Goal: Task Accomplishment & Management: Complete application form

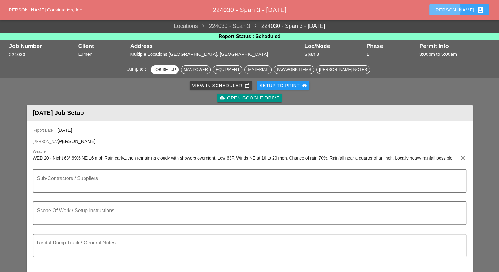
drag, startPoint x: 475, startPoint y: 11, endPoint x: 442, endPoint y: 37, distance: 41.1
click at [475, 11] on div "Luca account_box" at bounding box center [460, 9] width 50 height 7
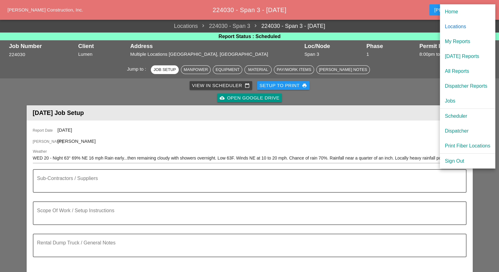
click at [458, 114] on div "Scheduler" at bounding box center [468, 116] width 46 height 7
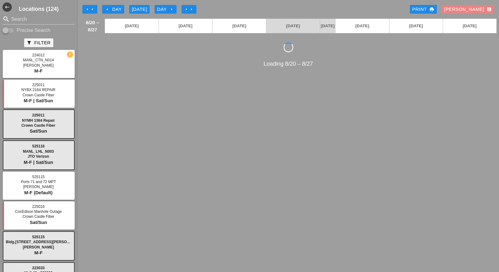
click at [482, 7] on div "Luca account_box" at bounding box center [467, 9] width 47 height 7
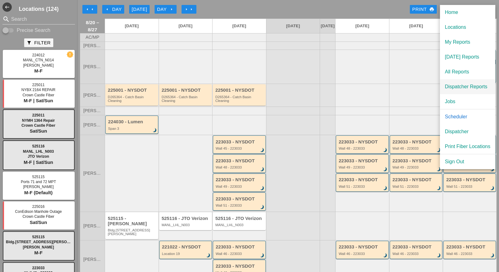
click at [456, 87] on div "Dispatcher Reports" at bounding box center [468, 86] width 46 height 7
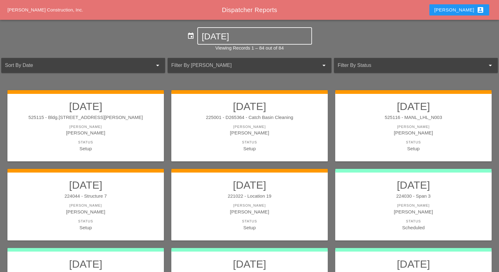
click at [228, 36] on input "08-20-2025" at bounding box center [255, 37] width 106 height 10
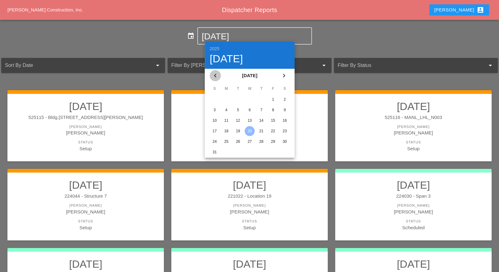
click at [215, 75] on icon "chevron_left" at bounding box center [215, 75] width 7 height 7
click at [237, 120] on div "15" at bounding box center [238, 121] width 10 height 10
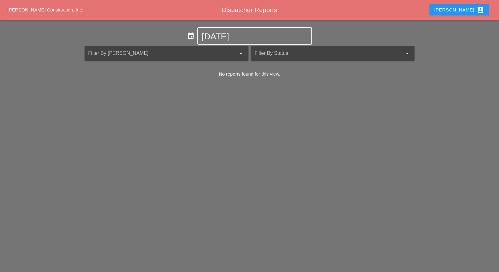
click at [229, 36] on input "07-15-2025" at bounding box center [255, 37] width 106 height 10
click at [471, 12] on div "Luca account_box" at bounding box center [460, 9] width 50 height 7
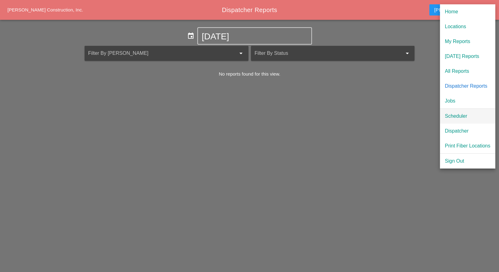
click at [448, 113] on div "Scheduler" at bounding box center [468, 116] width 46 height 7
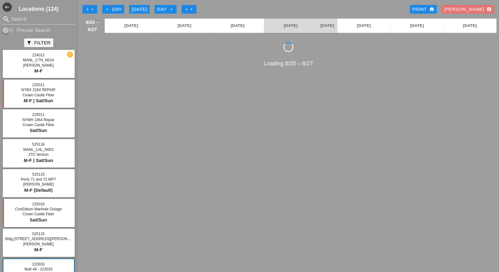
click at [86, 8] on icon "arrow_left" at bounding box center [87, 9] width 5 height 5
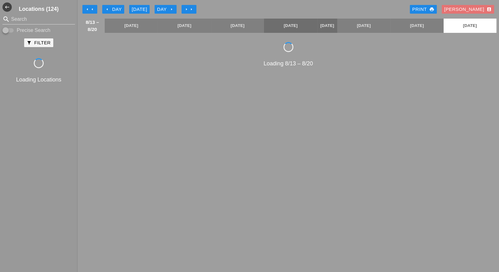
click at [86, 8] on icon "arrow_left" at bounding box center [87, 9] width 5 height 5
click at [89, 9] on icon "arrow_left" at bounding box center [87, 9] width 5 height 5
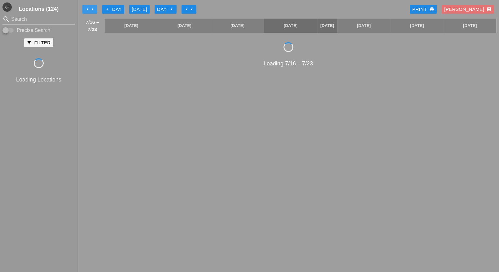
click at [89, 9] on icon "arrow_left" at bounding box center [87, 9] width 5 height 5
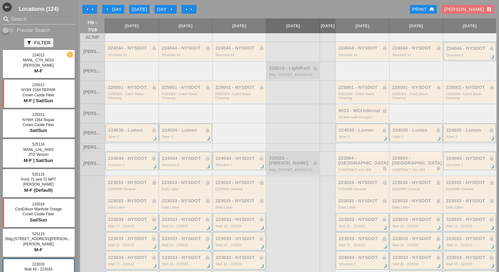
click at [473, 8] on div "Luca account_box" at bounding box center [467, 9] width 47 height 7
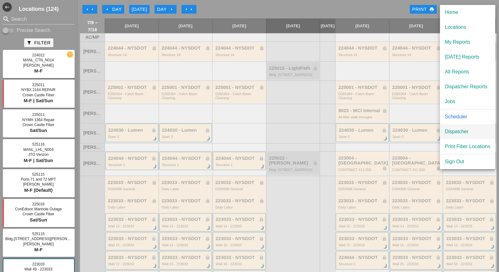
click at [456, 131] on div "Dispatcher" at bounding box center [468, 131] width 46 height 7
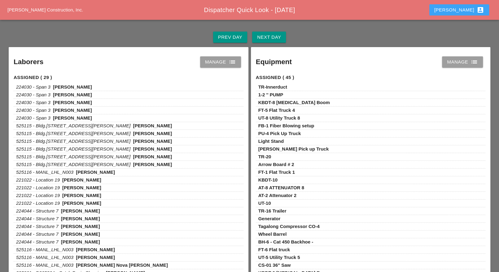
click at [469, 11] on div "Luca account_box" at bounding box center [460, 9] width 50 height 7
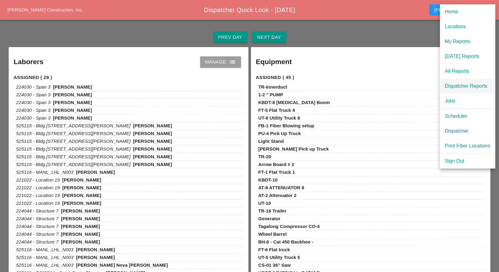
click at [463, 86] on div "Dispatcher Reports" at bounding box center [468, 85] width 46 height 7
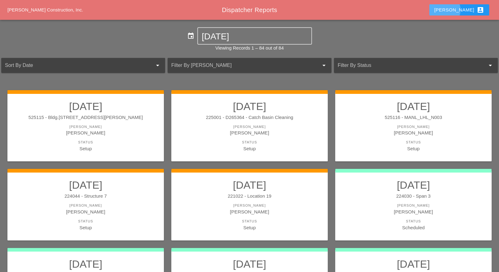
click at [473, 10] on div "Luca account_box" at bounding box center [460, 9] width 50 height 7
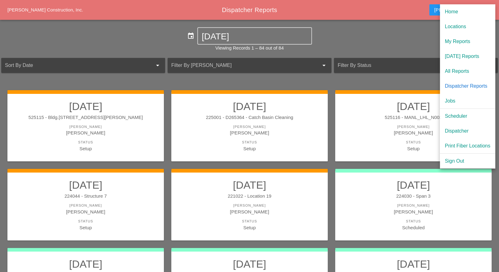
click at [459, 131] on div "Dispatcher" at bounding box center [468, 130] width 46 height 7
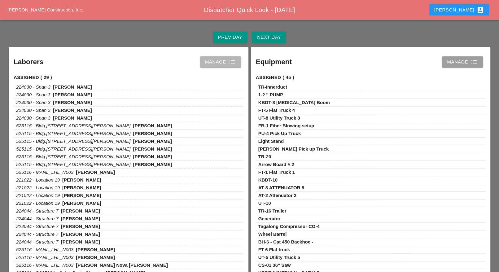
click at [229, 63] on icon "list" at bounding box center [232, 61] width 7 height 7
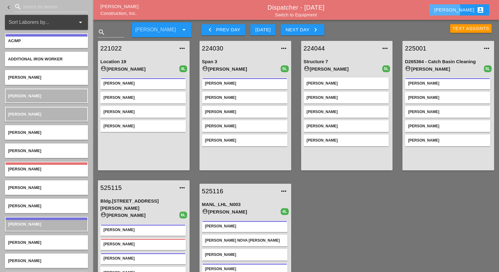
click at [470, 11] on div "Luca account_box" at bounding box center [460, 9] width 50 height 7
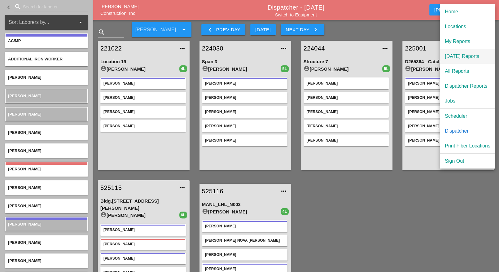
click at [451, 55] on div "[DATE] Reports" at bounding box center [468, 56] width 46 height 7
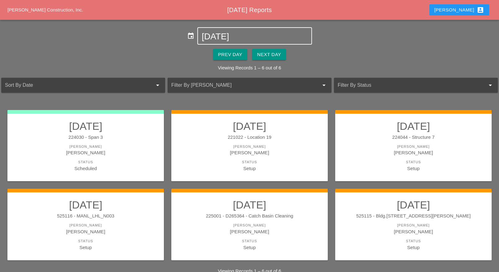
click at [228, 33] on input "08-20-2025" at bounding box center [255, 37] width 106 height 10
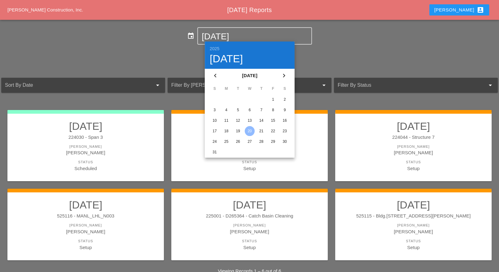
click at [216, 75] on icon "chevron_left" at bounding box center [215, 75] width 7 height 7
click at [237, 119] on div "15" at bounding box center [238, 121] width 10 height 10
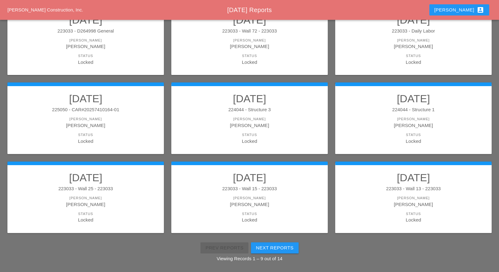
scroll to position [123, 0]
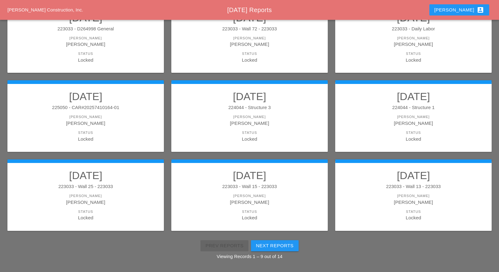
click at [142, 180] on h2 "07/15/2025" at bounding box center [86, 175] width 144 height 12
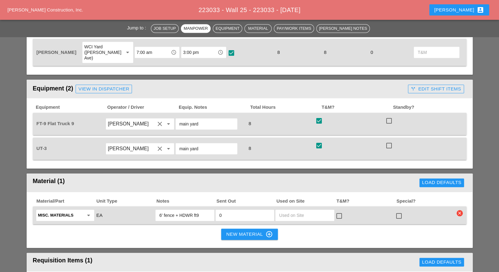
scroll to position [426, 0]
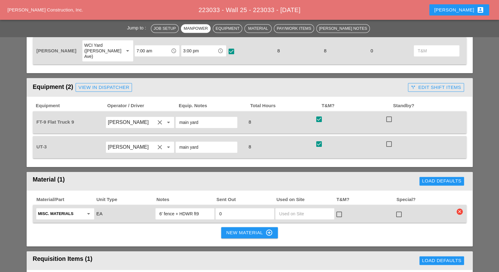
click at [466, 6] on button "Luca account_box" at bounding box center [460, 9] width 60 height 11
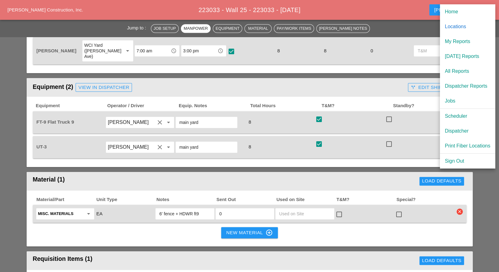
drag, startPoint x: 464, startPoint y: 115, endPoint x: 447, endPoint y: 88, distance: 31.4
click at [464, 114] on div "Scheduler" at bounding box center [468, 116] width 46 height 7
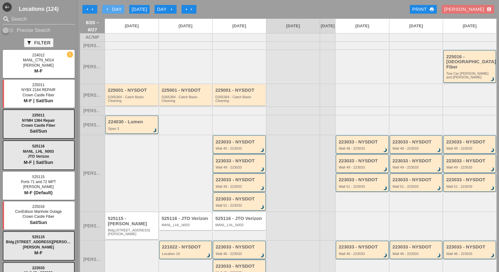
click at [116, 8] on div "arrow_left Day" at bounding box center [113, 9] width 17 height 7
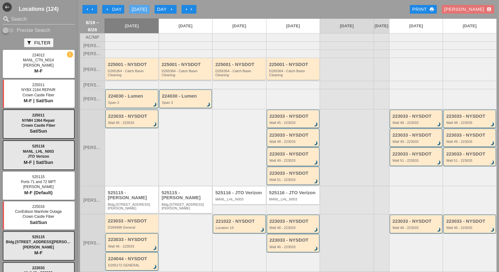
click at [143, 9] on div "Today" at bounding box center [139, 9] width 15 height 7
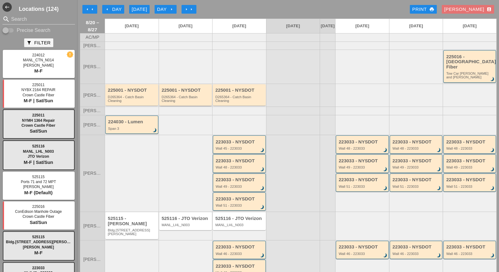
click at [188, 95] on div "D265364 - Catch Basin Cleaning" at bounding box center [186, 99] width 49 height 8
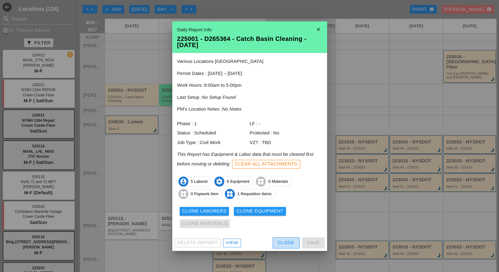
click at [289, 242] on div "Close" at bounding box center [286, 242] width 16 height 7
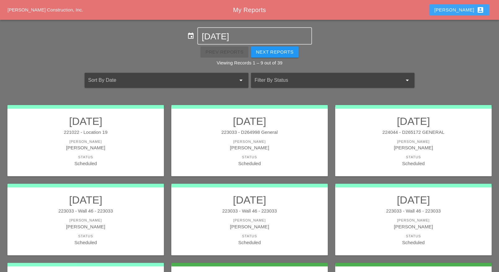
drag, startPoint x: 466, startPoint y: 10, endPoint x: 463, endPoint y: 19, distance: 9.9
click at [466, 10] on div "Luca account_box" at bounding box center [460, 9] width 50 height 7
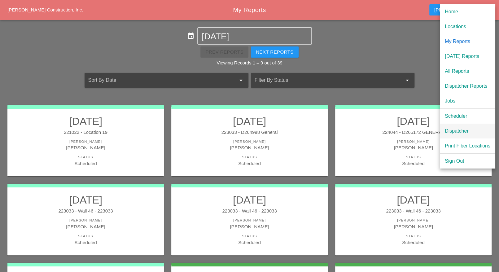
click at [455, 130] on div "Dispatcher" at bounding box center [468, 130] width 46 height 7
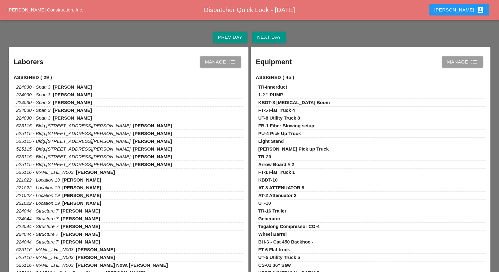
click at [226, 60] on div "Manage list" at bounding box center [220, 61] width 31 height 7
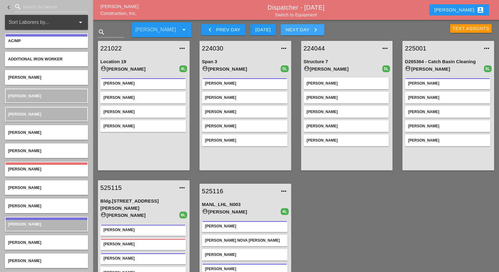
drag, startPoint x: 311, startPoint y: 29, endPoint x: 302, endPoint y: 39, distance: 13.2
click at [311, 29] on div "Next Day keyboard_arrow_right" at bounding box center [303, 29] width 34 height 7
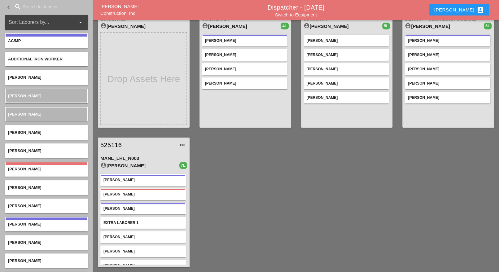
scroll to position [4, 0]
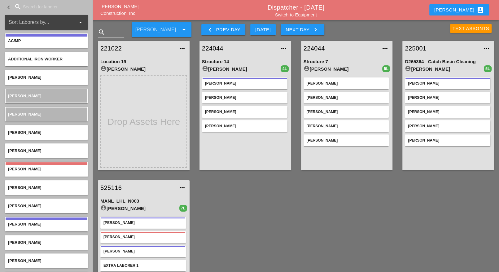
click at [33, 10] on input "Search for laborer" at bounding box center [51, 7] width 56 height 10
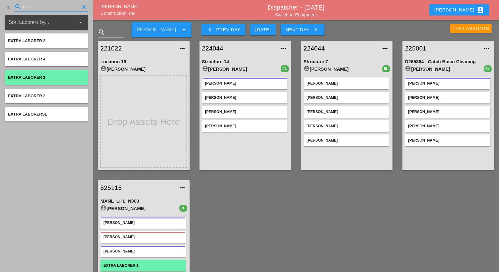
type input "extr"
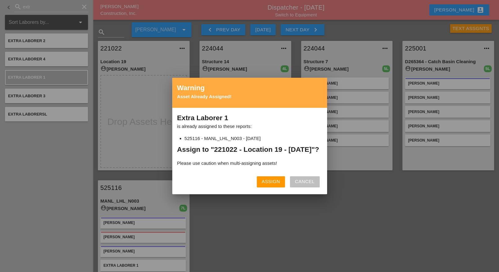
drag, startPoint x: 305, startPoint y: 186, endPoint x: 185, endPoint y: 169, distance: 120.8
click at [304, 185] on div "Cancel" at bounding box center [305, 181] width 20 height 7
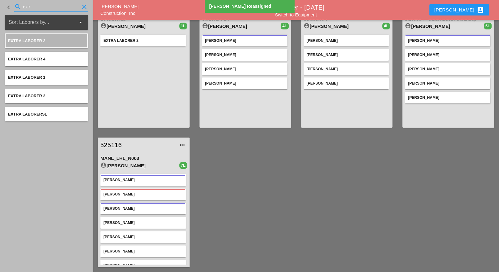
drag, startPoint x: 36, startPoint y: 5, endPoint x: 13, endPoint y: 5, distance: 22.3
click at [14, 5] on div "keyboard_arrow_left search extr clear" at bounding box center [46, 7] width 83 height 21
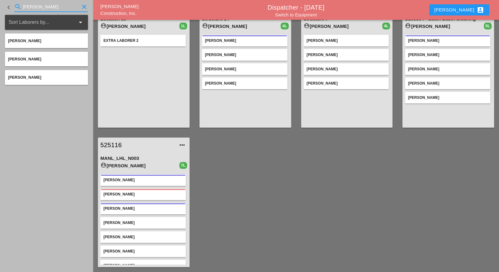
type input "josh b"
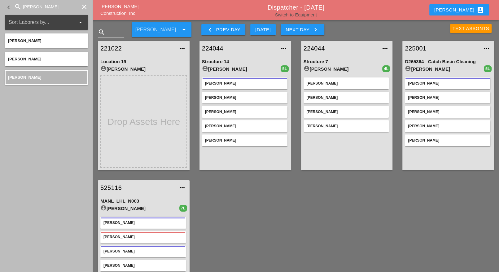
click at [303, 14] on link "Switch to Equipment" at bounding box center [296, 14] width 42 height 5
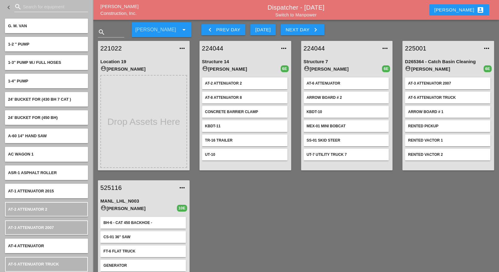
click at [28, 7] on input "Search for equipment" at bounding box center [51, 7] width 56 height 10
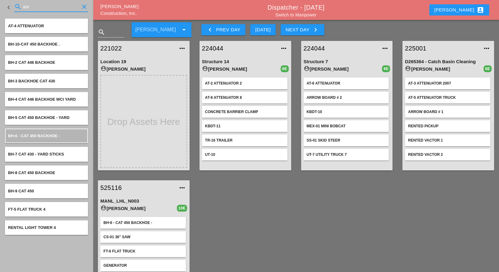
type input "at4"
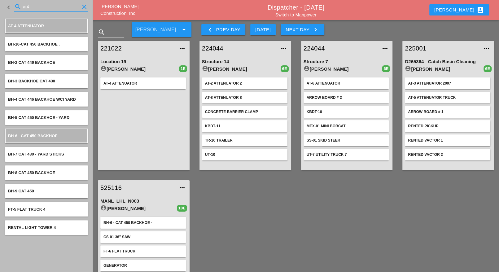
drag, startPoint x: 32, startPoint y: 4, endPoint x: 12, endPoint y: 4, distance: 20.5
click at [12, 4] on div "keyboard_arrow_left search at4 clear" at bounding box center [46, 7] width 83 height 21
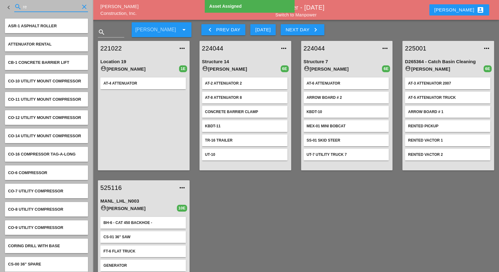
type input "r"
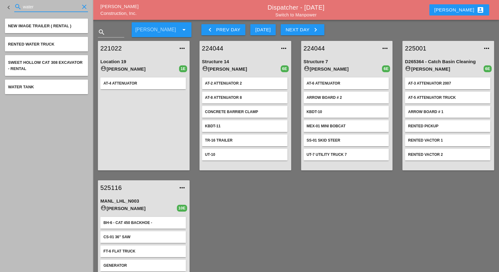
type input "water"
drag, startPoint x: 38, startPoint y: 4, endPoint x: 19, endPoint y: 7, distance: 19.2
click at [19, 7] on div "search water clear" at bounding box center [51, 7] width 74 height 10
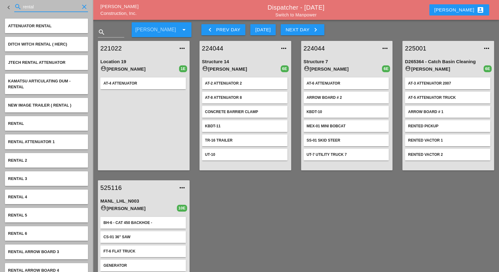
type input "rental"
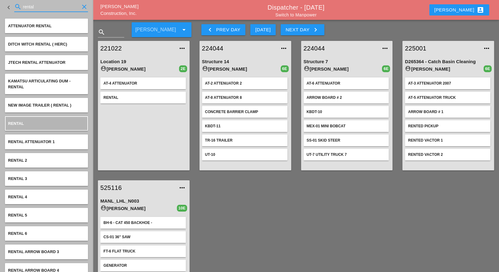
drag, startPoint x: 39, startPoint y: 4, endPoint x: 13, endPoint y: 2, distance: 26.7
click at [13, 2] on div "keyboard_arrow_left search rental clear" at bounding box center [46, 7] width 83 height 21
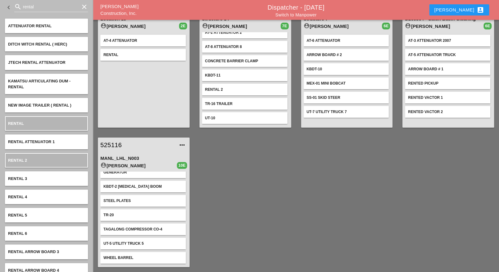
scroll to position [4, 0]
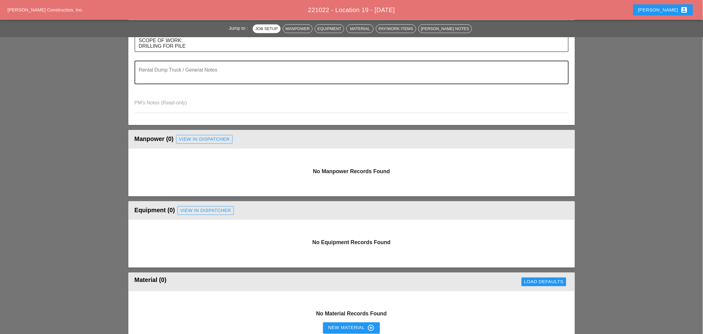
scroll to position [232, 0]
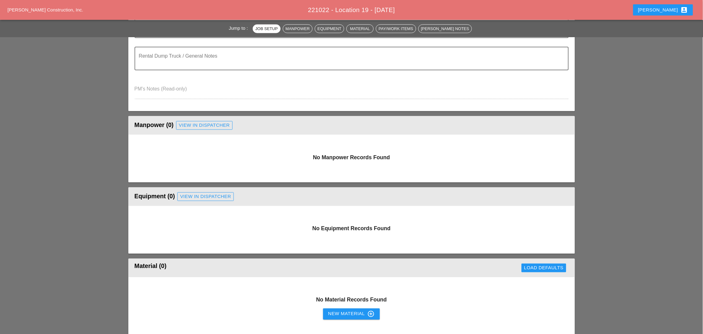
click at [197, 124] on div "View in Dispatcher" at bounding box center [204, 125] width 51 height 7
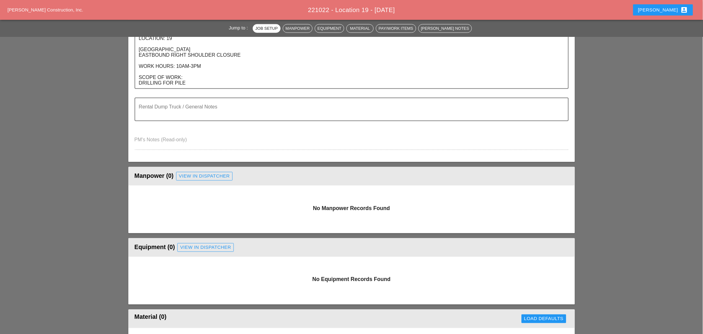
scroll to position [232, 0]
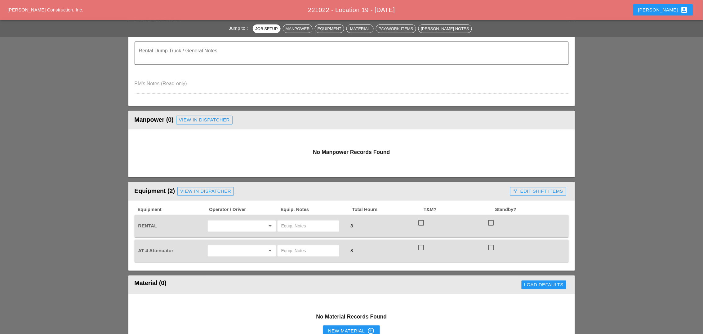
scroll to position [271, 0]
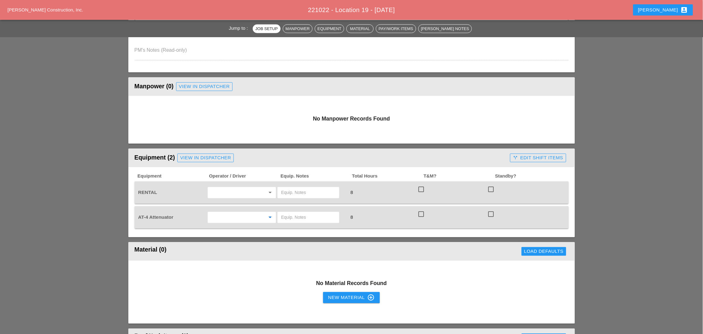
click at [218, 214] on input "text" at bounding box center [233, 218] width 47 height 10
click at [281, 214] on input "text" at bounding box center [308, 218] width 54 height 10
drag, startPoint x: 333, startPoint y: 214, endPoint x: 306, endPoint y: 214, distance: 27.0
click at [306, 214] on input "Daniel from Bruckner Yard" at bounding box center [308, 218] width 54 height 10
type input "Daniel from Bruckner Yard"
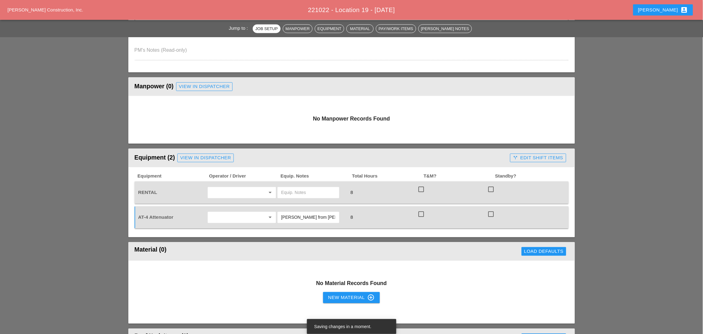
click at [290, 190] on input "text" at bounding box center [308, 193] width 54 height 10
click at [216, 191] on input "text" at bounding box center [233, 193] width 47 height 10
click at [284, 192] on input "text" at bounding box center [308, 193] width 54 height 10
click at [288, 190] on input "WAter Truck" at bounding box center [308, 193] width 54 height 10
click at [316, 191] on input "Water Truck" at bounding box center [308, 193] width 54 height 10
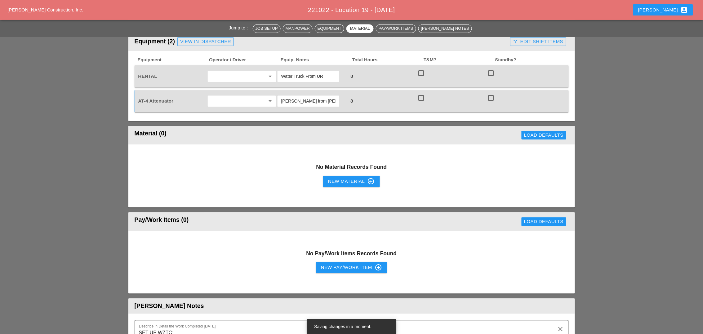
scroll to position [155, 0]
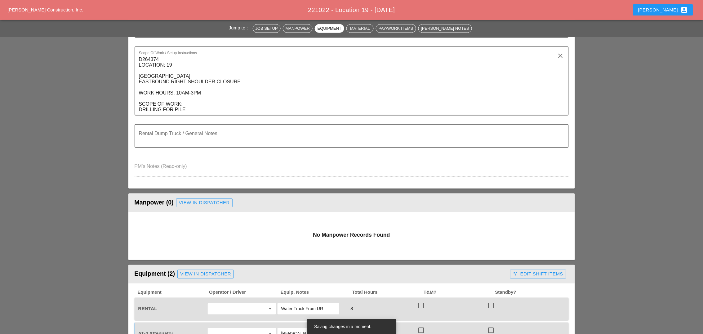
type input "Water Truck From UR"
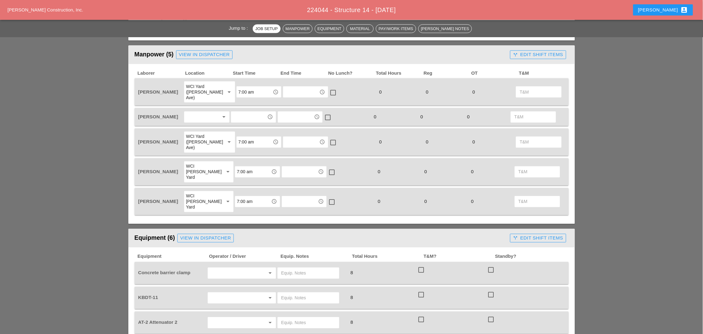
scroll to position [310, 0]
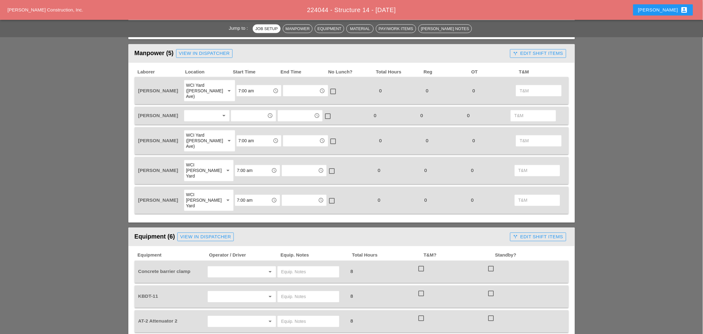
click at [191, 111] on div at bounding box center [202, 116] width 33 height 10
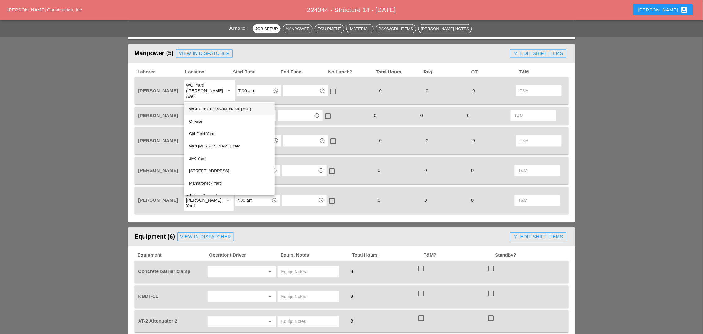
click at [206, 109] on div "WCI Yard (Provost Ave)" at bounding box center [229, 109] width 81 height 7
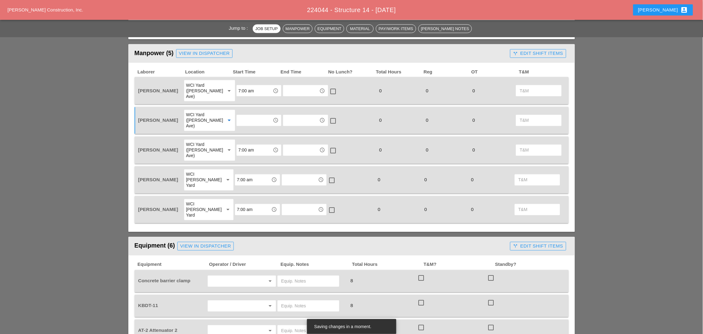
click at [238, 116] on input "text" at bounding box center [254, 121] width 32 height 10
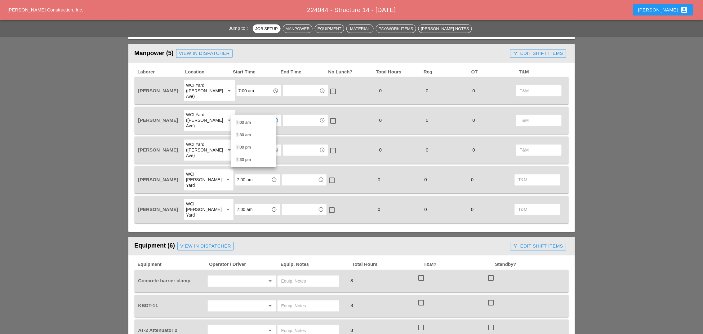
type input "7"
click at [238, 86] on input "7:00 am" at bounding box center [254, 91] width 32 height 10
click at [245, 109] on div "6 :30 am" at bounding box center [253, 111] width 35 height 7
type input "6:30 am"
click at [238, 116] on input "text" at bounding box center [254, 121] width 32 height 10
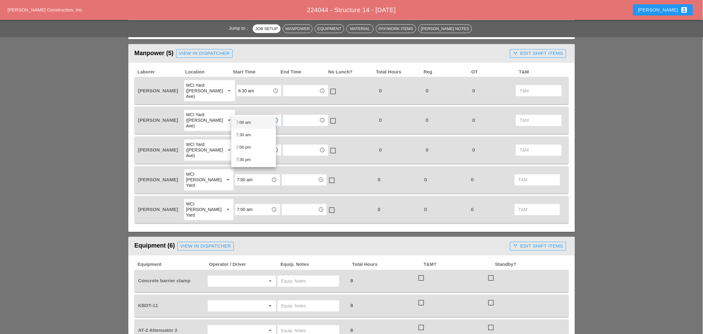
click at [244, 123] on div "7 :00 am" at bounding box center [253, 122] width 35 height 7
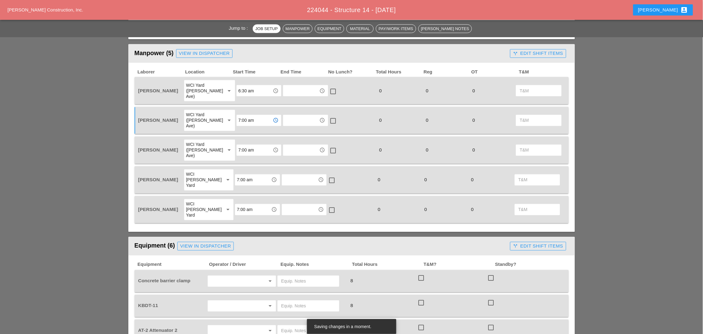
click at [242, 116] on input "7:00 am" at bounding box center [254, 121] width 32 height 10
drag, startPoint x: 248, startPoint y: 109, endPoint x: 231, endPoint y: 109, distance: 17.7
click at [236, 115] on div "7:00 am access_time" at bounding box center [258, 121] width 45 height 12
click at [242, 121] on div "6 :00 am" at bounding box center [253, 122] width 35 height 7
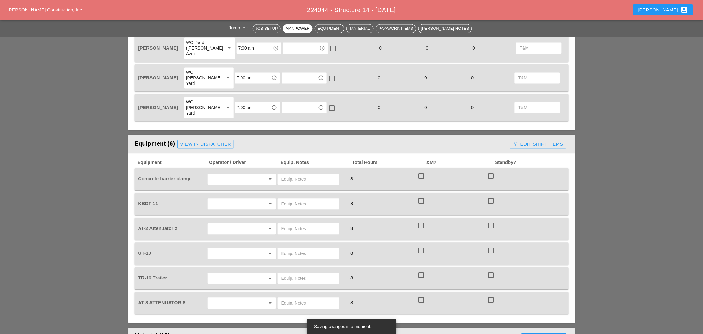
scroll to position [426, 0]
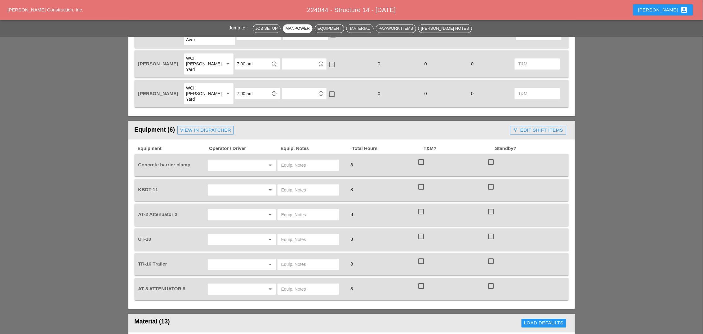
type input "6:00 am"
click at [219, 160] on input "text" at bounding box center [233, 165] width 47 height 10
click at [221, 145] on div "[PERSON_NAME]" at bounding box center [242, 145] width 58 height 7
type input "[PERSON_NAME]"
click at [293, 160] on input "text" at bounding box center [308, 165] width 54 height 10
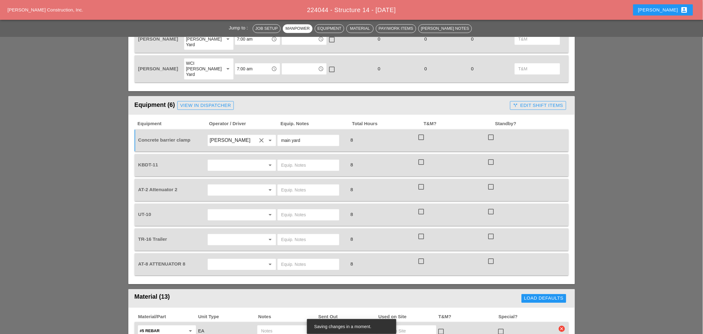
scroll to position [465, 0]
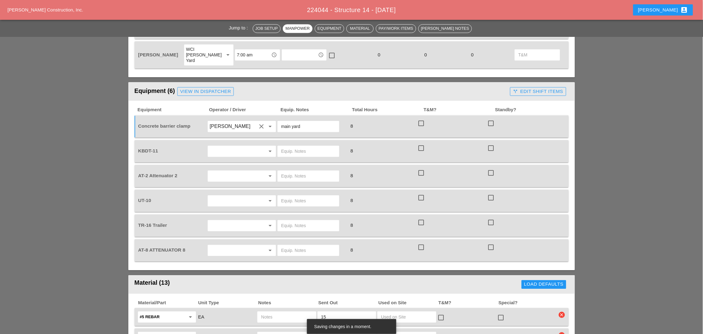
type input "main yard"
click at [220, 146] on input "text" at bounding box center [233, 151] width 47 height 10
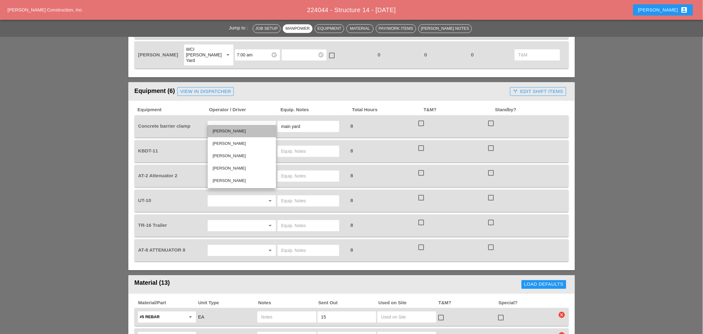
click at [227, 131] on div "[PERSON_NAME]" at bounding box center [242, 130] width 58 height 7
type input "[PERSON_NAME]"
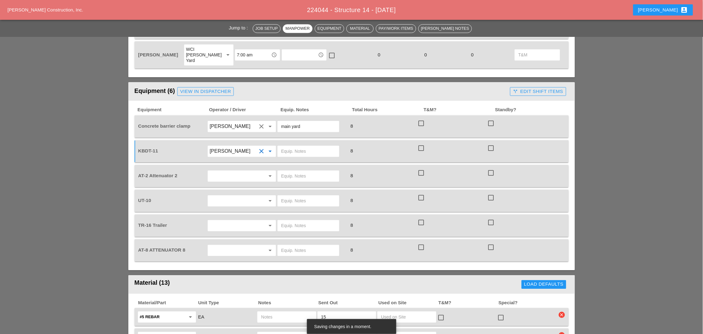
click at [290, 146] on input "text" at bounding box center [308, 151] width 54 height 10
type input "main yard"
click at [211, 171] on input "text" at bounding box center [233, 176] width 47 height 10
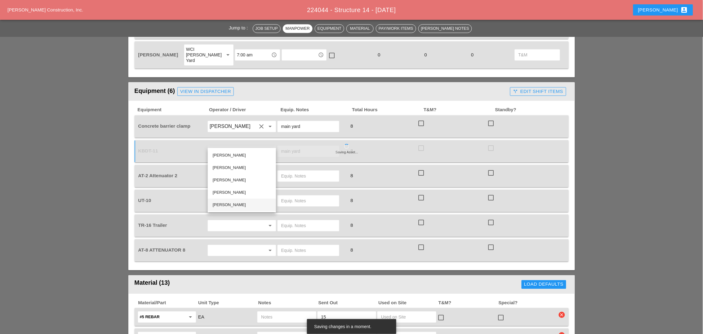
click at [221, 204] on div "[PERSON_NAME]" at bounding box center [242, 204] width 58 height 7
type input "[PERSON_NAME]"
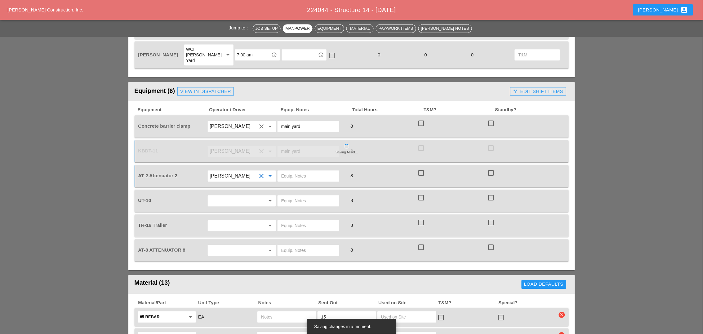
click at [289, 171] on input "text" at bounding box center [308, 176] width 54 height 10
paste input "[PERSON_NAME] Yard"
type input "[PERSON_NAME] Yard"
click at [287, 221] on input "text" at bounding box center [308, 226] width 54 height 10
paste input "[PERSON_NAME] Yard"
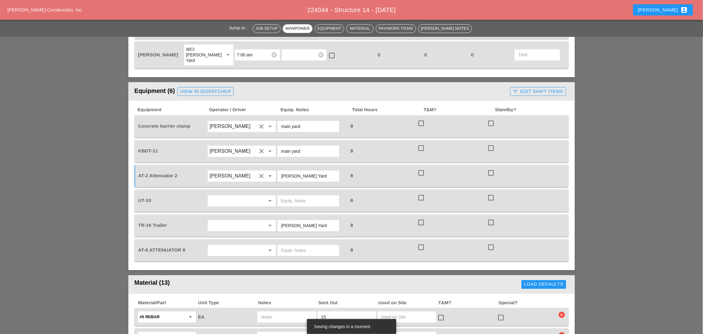
type input "[PERSON_NAME] Yard"
click at [289, 245] on input "text" at bounding box center [308, 250] width 54 height 10
paste input "[PERSON_NAME] Yard"
type input "[PERSON_NAME] Yard"
click at [239, 245] on input "text" at bounding box center [233, 250] width 47 height 10
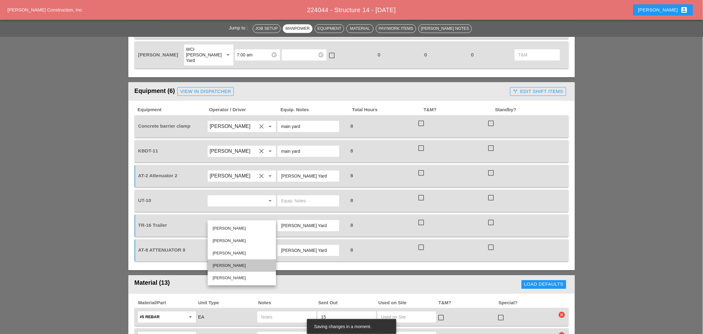
drag, startPoint x: 222, startPoint y: 265, endPoint x: 222, endPoint y: 245, distance: 19.8
click at [222, 265] on div "Fernando De Souza" at bounding box center [242, 265] width 58 height 7
type input "Fernando De Souza"
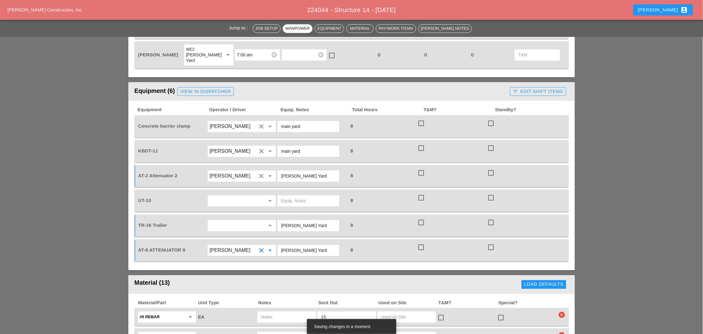
click at [230, 196] on input "text" at bounding box center [233, 201] width 47 height 10
click at [227, 191] on div "Guido Padilla" at bounding box center [242, 191] width 58 height 7
type input "Guido Padilla"
click at [219, 221] on input "text" at bounding box center [233, 226] width 47 height 10
click at [224, 205] on div "Joshua Baker" at bounding box center [242, 203] width 58 height 7
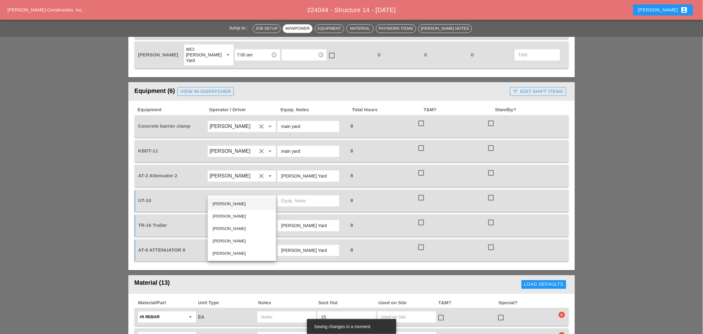
type input "Joshua Baker"
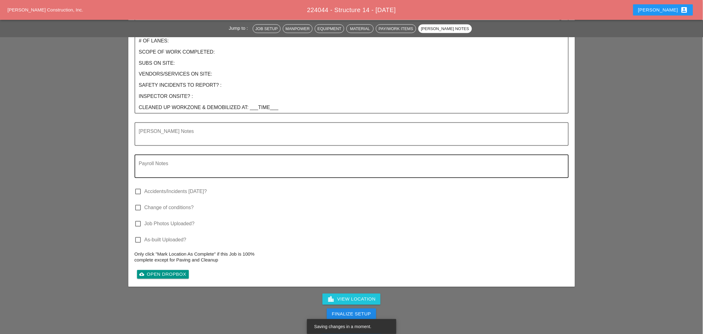
scroll to position [1234, 0]
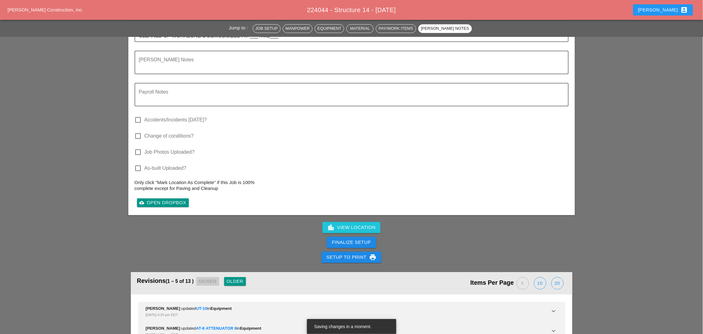
click at [237, 278] on div "Older" at bounding box center [235, 281] width 17 height 7
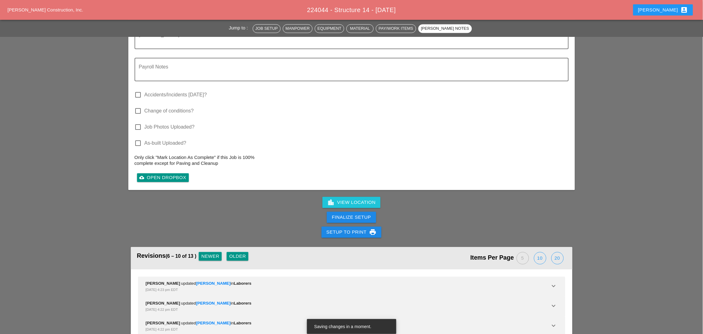
scroll to position [1272, 0]
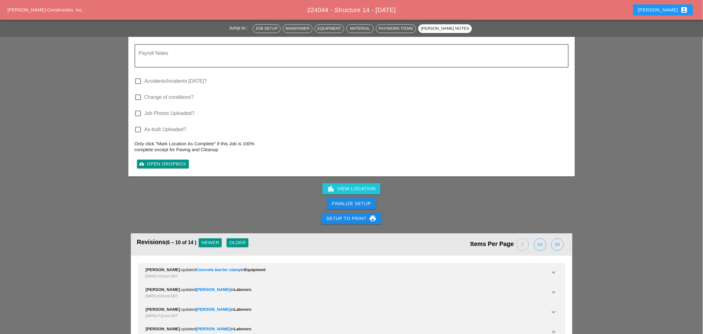
click at [556, 239] on div "20" at bounding box center [557, 245] width 12 height 12
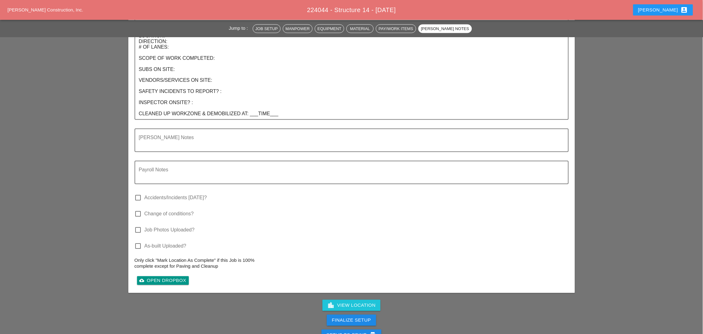
scroll to position [1173, 0]
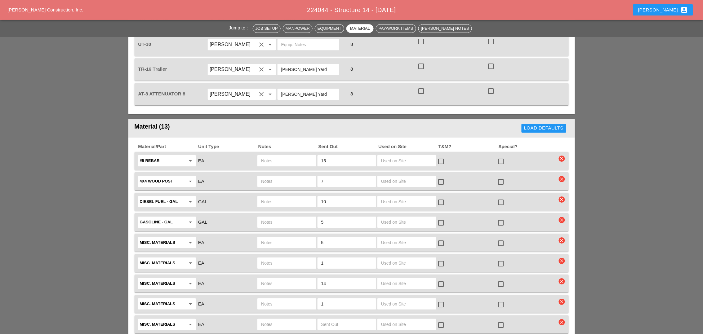
scroll to position [580, 0]
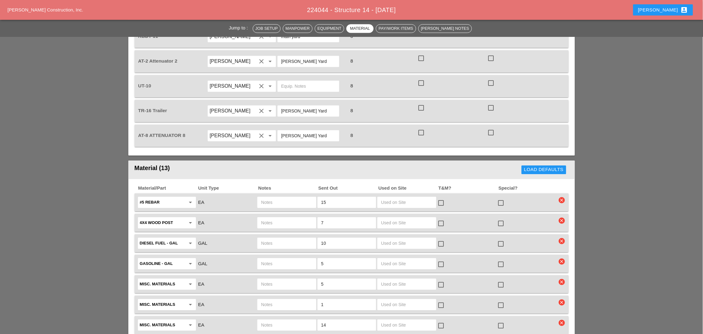
click at [563, 197] on icon "clear" at bounding box center [562, 200] width 6 height 6
click at [561, 154] on button "Are you Sure?" at bounding box center [562, 150] width 44 height 9
click at [561, 218] on icon "clear" at bounding box center [562, 221] width 6 height 6
click at [559, 170] on div "Are you Sure?" at bounding box center [561, 170] width 39 height 7
click at [560, 197] on icon "clear" at bounding box center [562, 200] width 6 height 6
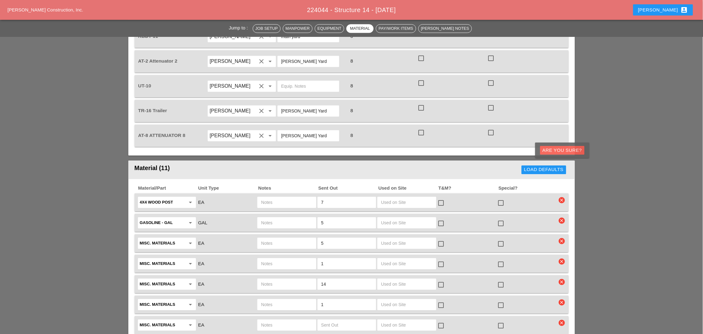
drag, startPoint x: 557, startPoint y: 150, endPoint x: 466, endPoint y: 174, distance: 93.4
click at [556, 150] on div "Are you Sure?" at bounding box center [561, 150] width 39 height 7
click at [272, 197] on input "text" at bounding box center [286, 202] width 51 height 10
type input "ut10"
click at [560, 218] on icon "clear" at bounding box center [562, 221] width 6 height 6
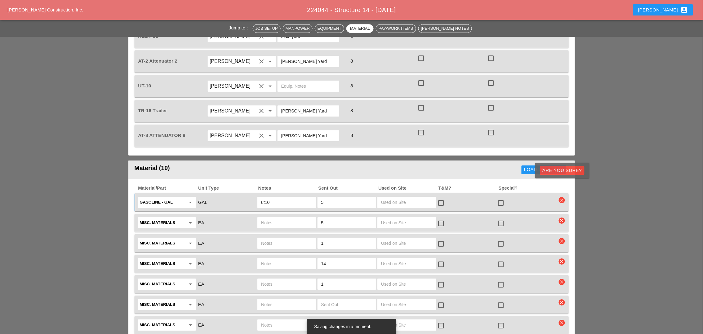
click at [560, 172] on div "Are you Sure?" at bounding box center [561, 170] width 39 height 7
click at [560, 218] on icon "clear" at bounding box center [562, 221] width 6 height 6
click at [561, 172] on div "Are you Sure?" at bounding box center [561, 170] width 39 height 7
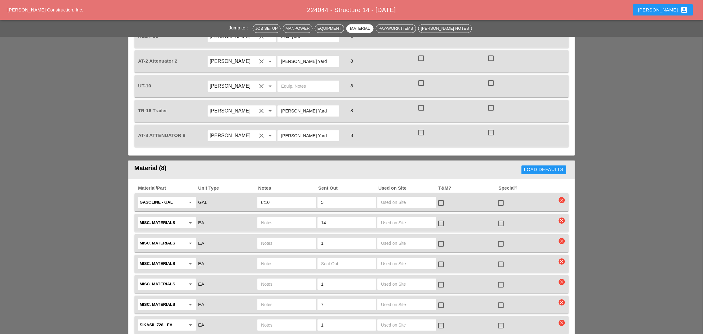
click at [561, 218] on icon "clear" at bounding box center [562, 221] width 6 height 6
click at [562, 169] on div "Are you Sure?" at bounding box center [561, 170] width 39 height 7
click at [563, 214] on div "Misc. Materials arrow_drop_down EA 1 check_box_outline_blank check_box_outline_…" at bounding box center [352, 223] width 434 height 18
click at [563, 218] on icon "clear" at bounding box center [562, 221] width 6 height 6
click at [564, 172] on div "Are you Sure?" at bounding box center [561, 170] width 39 height 7
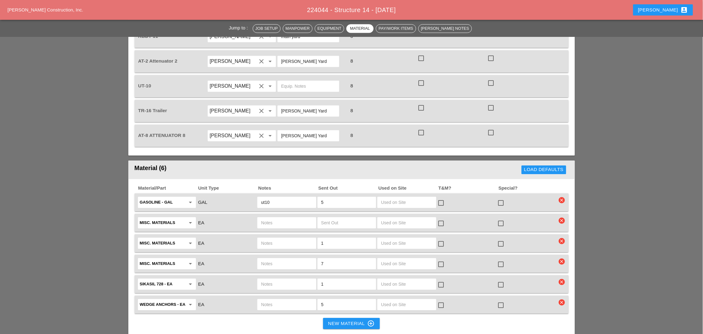
click at [563, 218] on icon "clear" at bounding box center [562, 221] width 6 height 6
click at [563, 171] on div "Are you Sure?" at bounding box center [561, 170] width 39 height 7
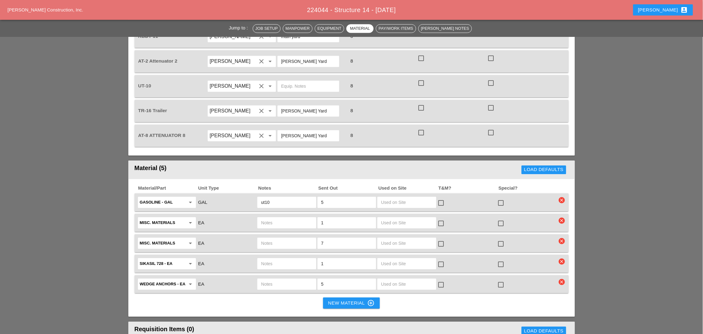
click at [563, 218] on icon "clear" at bounding box center [562, 221] width 6 height 6
click at [559, 170] on div "Are you Sure?" at bounding box center [561, 170] width 39 height 7
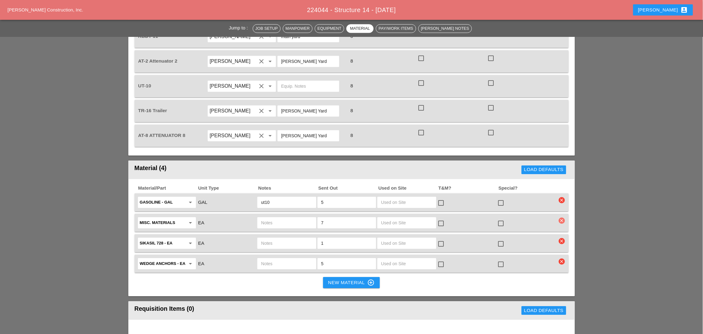
click at [563, 218] on icon "clear" at bounding box center [562, 221] width 6 height 6
click at [562, 170] on div "Are you Sure?" at bounding box center [561, 170] width 39 height 7
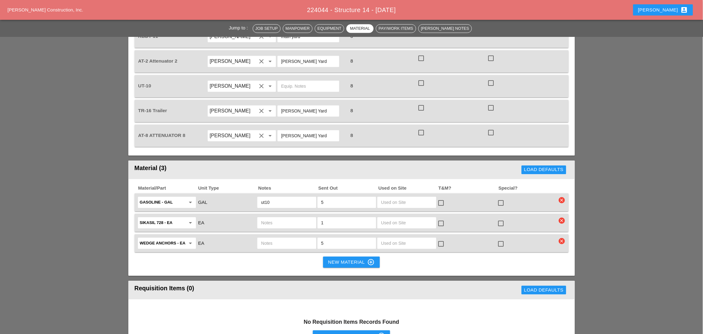
click at [561, 218] on icon "clear" at bounding box center [562, 221] width 6 height 6
click at [560, 168] on div "Are you Sure?" at bounding box center [561, 170] width 39 height 7
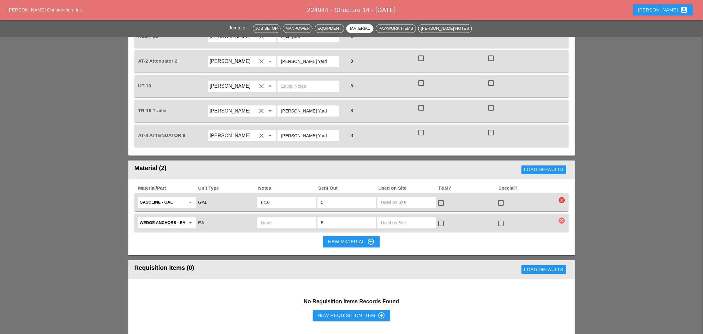
click at [562, 218] on icon "clear" at bounding box center [562, 221] width 6 height 6
click at [562, 169] on div "Are you Sure?" at bounding box center [561, 170] width 39 height 7
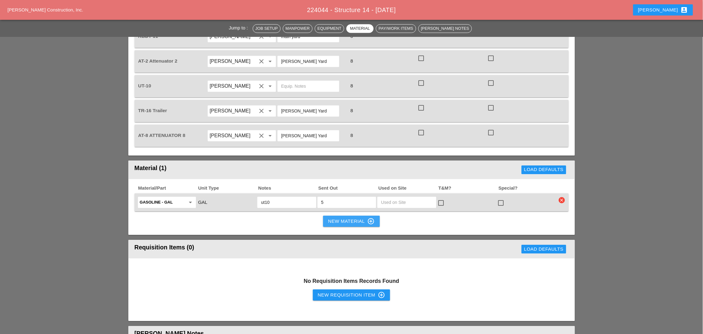
drag, startPoint x: 343, startPoint y: 185, endPoint x: 205, endPoint y: 199, distance: 139.6
click at [342, 218] on div "New Material control_point" at bounding box center [351, 221] width 46 height 7
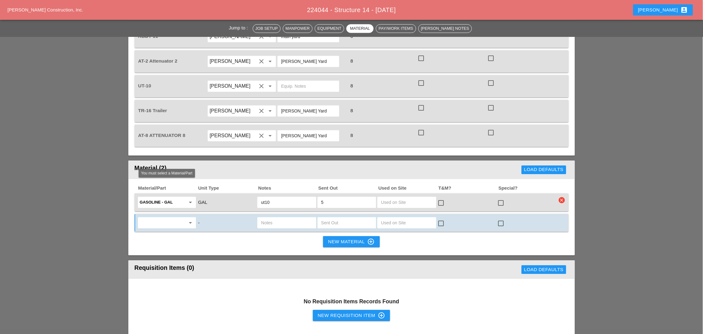
click at [154, 218] on input "text" at bounding box center [163, 223] width 46 height 10
click at [163, 200] on div "Die sel Fuel - GAL" at bounding box center [167, 199] width 48 height 7
type input "Diesel Fuel - GAL"
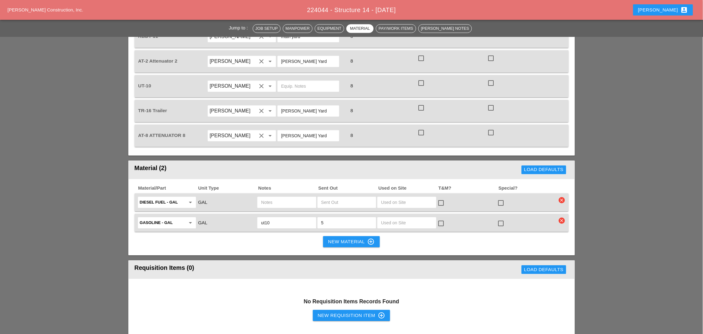
click at [269, 197] on input "text" at bounding box center [286, 202] width 51 height 10
type input "ut10"
click at [334, 197] on input "text" at bounding box center [346, 202] width 51 height 10
type input "10"
drag, startPoint x: 342, startPoint y: 203, endPoint x: 286, endPoint y: 209, distance: 56.4
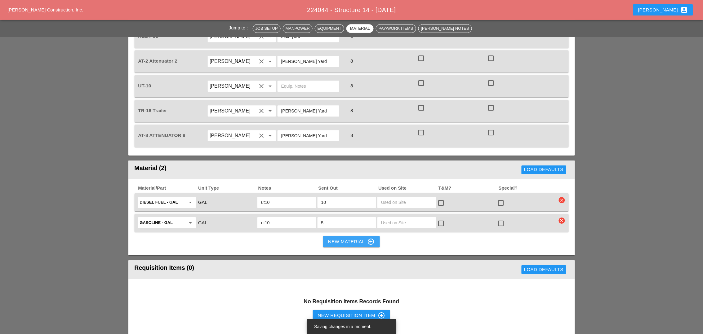
click at [342, 238] on div "New Material control_point" at bounding box center [351, 241] width 46 height 7
click at [177, 206] on div "Material/Part Unit Type Notes Sent Out Used on Site T&M? Special? Diesel Fuel -…" at bounding box center [351, 217] width 446 height 77
click at [338, 238] on div "New Material control_point" at bounding box center [351, 241] width 46 height 7
drag, startPoint x: 349, startPoint y: 202, endPoint x: 345, endPoint y: 203, distance: 3.8
click at [349, 238] on div "New Material control_point" at bounding box center [351, 241] width 46 height 7
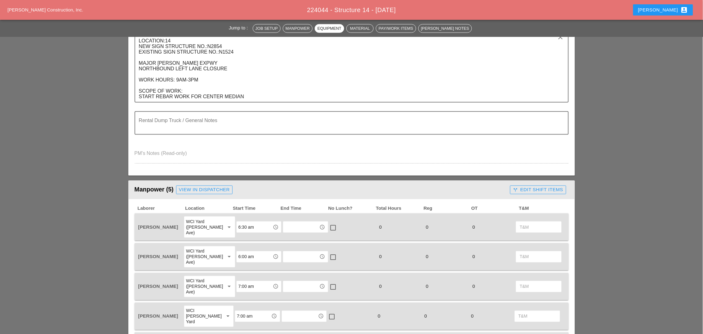
scroll to position [155, 0]
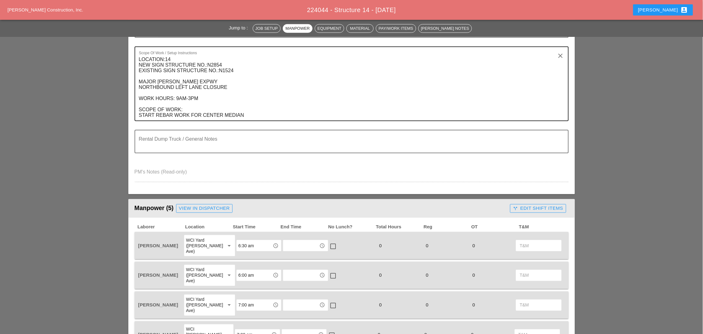
click at [193, 108] on textarea "LOCATION:14 NEW SIGN STRUCTURE NO.:N2854 EXISTING SIGN STRUCTURE NO.:N1524 MAJO…" at bounding box center [349, 88] width 420 height 66
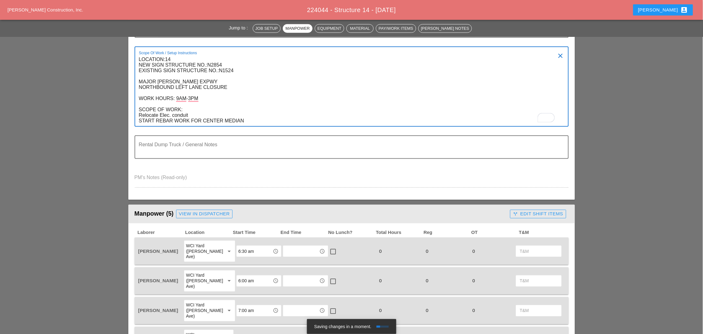
click at [191, 108] on textarea "LOCATION:14 NEW SIGN STRUCTURE NO.:N2854 EXISTING SIGN STRUCTURE NO.:N1524 MAJO…" at bounding box center [349, 91] width 420 height 72
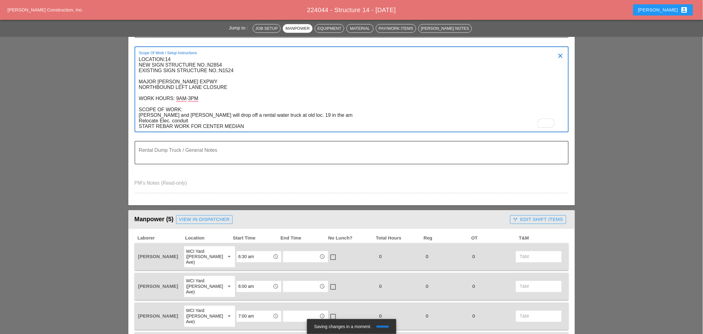
click at [257, 114] on textarea "LOCATION:14 NEW SIGN STRUCTURE NO.:N2854 EXISTING SIGN STRUCTURE NO.:N1524 MAJO…" at bounding box center [349, 93] width 420 height 77
click at [322, 109] on textarea "LOCATION:14 NEW SIGN STRUCTURE NO.:N2854 EXISTING SIGN STRUCTURE NO.:N1524 MAJO…" at bounding box center [349, 93] width 420 height 77
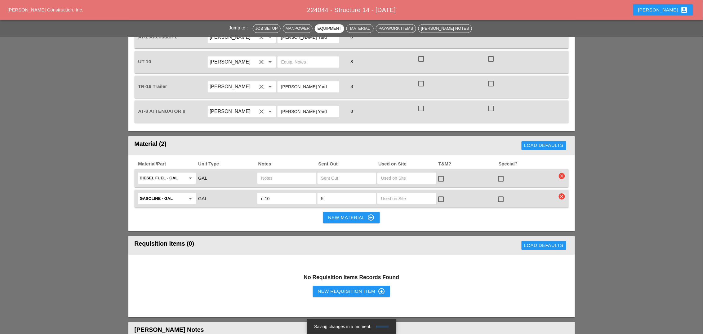
scroll to position [620, 0]
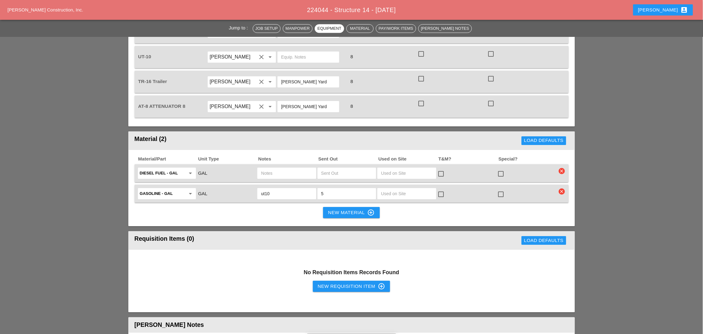
drag, startPoint x: 324, startPoint y: 143, endPoint x: 328, endPoint y: 139, distance: 5.3
type textarea "LOCATION:14 NEW SIGN STRUCTURE NO.:N2854 EXISTING SIGN STRUCTURE NO.:N1524 MAJO…"
click at [325, 168] on div at bounding box center [346, 173] width 59 height 11
type input "10"
click at [275, 168] on input "text" at bounding box center [286, 173] width 51 height 10
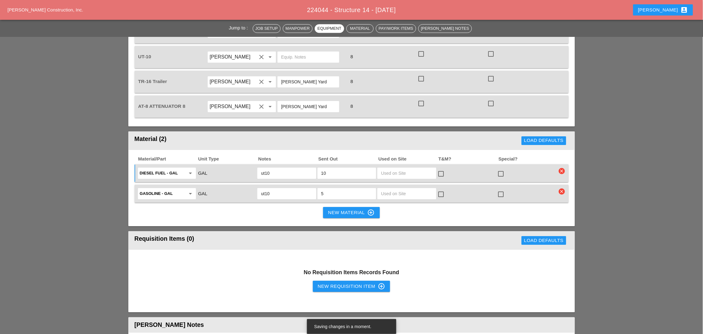
type input "ut10"
click at [337, 207] on button "New Material control_point" at bounding box center [351, 212] width 56 height 11
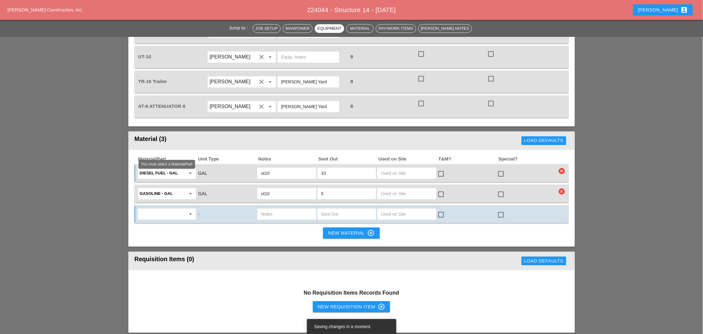
click at [170, 209] on input "text" at bounding box center [163, 214] width 46 height 10
drag, startPoint x: 163, startPoint y: 191, endPoint x: 186, endPoint y: 189, distance: 23.3
click at [165, 191] on div "Mis c. Materials" at bounding box center [167, 190] width 48 height 7
type input "Misc. Materials"
click at [272, 209] on input "text" at bounding box center [286, 214] width 51 height 10
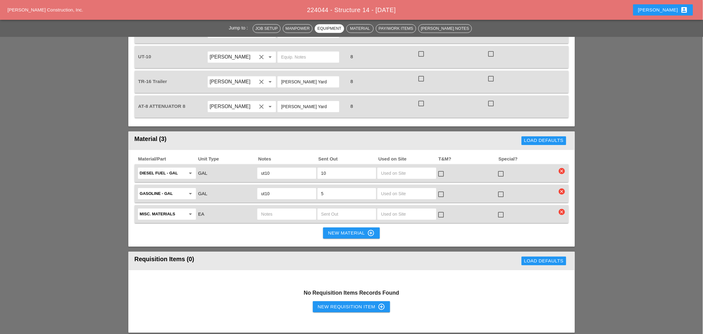
click at [270, 209] on input "text" at bounding box center [286, 214] width 51 height 10
type input "rebar order from Brooklyn Rebar"
click at [336, 229] on div "New Material control_point" at bounding box center [351, 232] width 46 height 7
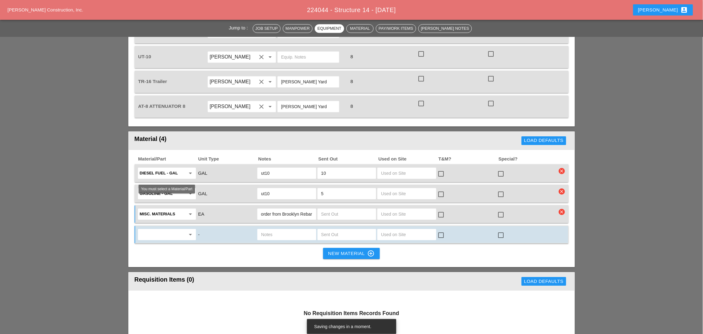
scroll to position [0, 0]
click at [154, 230] on input "text" at bounding box center [163, 235] width 46 height 10
click at [159, 209] on div "Misc . Materials" at bounding box center [167, 210] width 48 height 7
type input "Misc. Materials"
click at [269, 230] on input "text" at bounding box center [286, 235] width 51 height 10
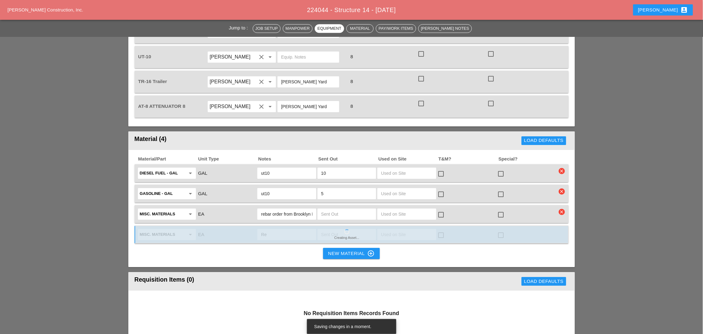
type input "R"
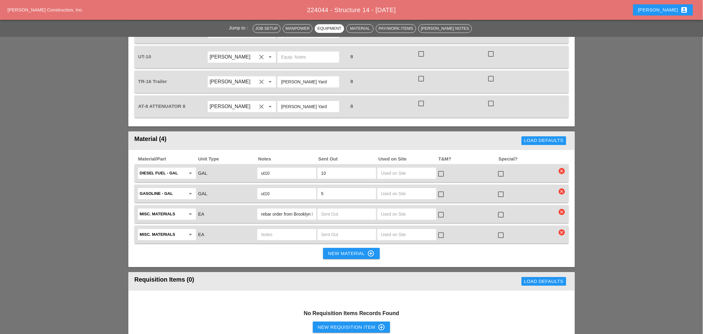
click at [561, 229] on icon "clear" at bounding box center [562, 232] width 6 height 6
click at [561, 182] on div "Are you Sure?" at bounding box center [561, 181] width 39 height 7
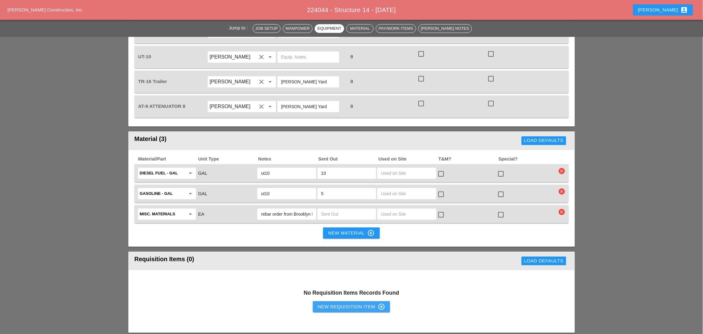
click at [318, 303] on div "New Requisition Item control_point" at bounding box center [352, 306] width 68 height 7
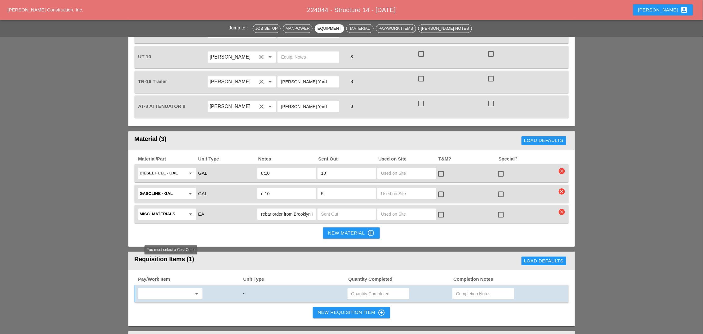
click at [171, 289] on input "text" at bounding box center [166, 294] width 52 height 10
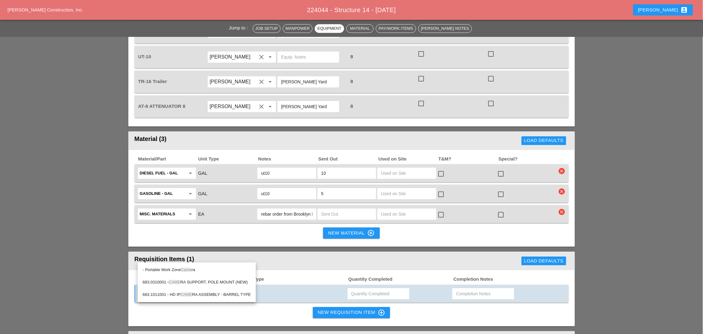
click at [180, 268] on div "- Portable Work Zone Came ra" at bounding box center [197, 269] width 108 height 7
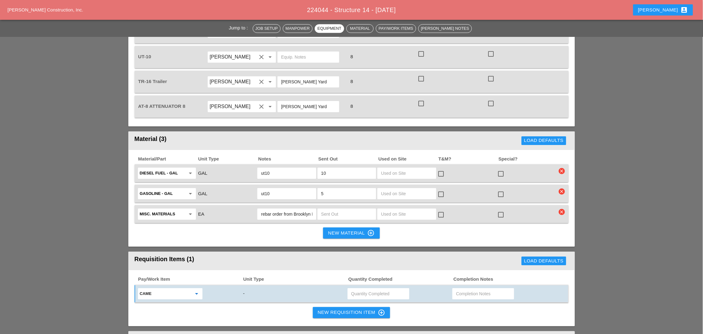
type input "- Portable Work Zone Camera"
click at [355, 289] on input "text" at bounding box center [378, 294] width 54 height 10
type input "4"
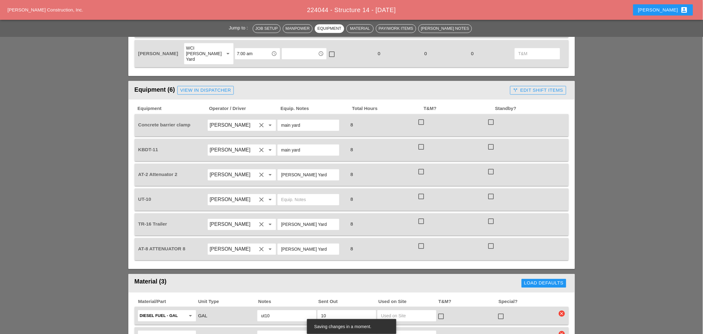
scroll to position [465, 0]
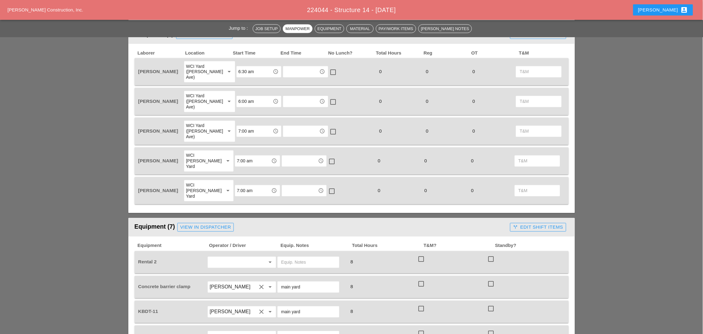
scroll to position [426, 0]
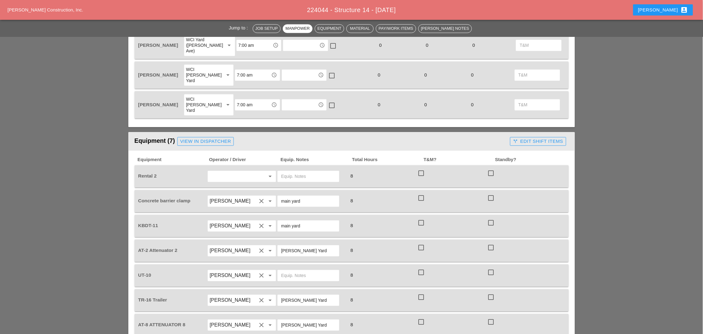
click at [217, 171] on input "text" at bounding box center [233, 176] width 47 height 10
click at [220, 155] on div "[PERSON_NAME]" at bounding box center [242, 156] width 58 height 7
type input "[PERSON_NAME]"
click at [284, 171] on input "text" at bounding box center [308, 176] width 54 height 10
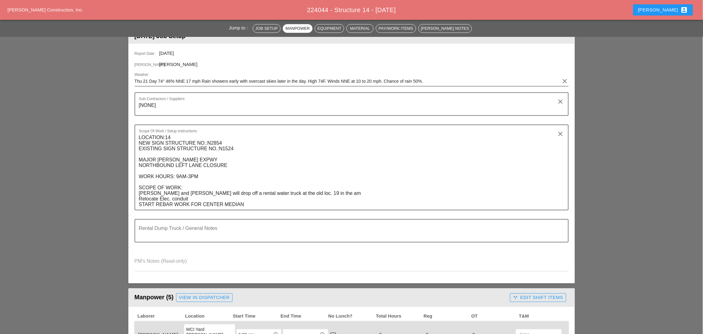
scroll to position [77, 0]
type input "Mini Excavator Main Yard"
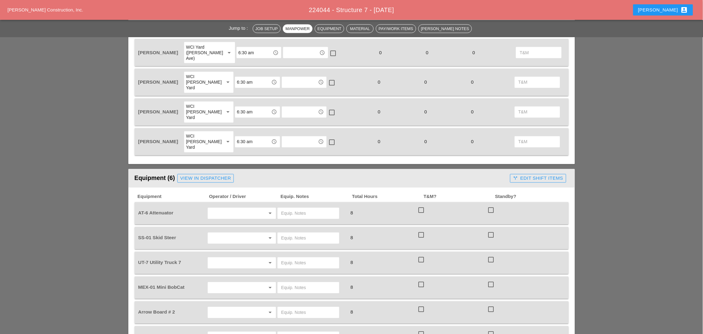
scroll to position [349, 0]
click at [232, 208] on input "text" at bounding box center [233, 213] width 47 height 10
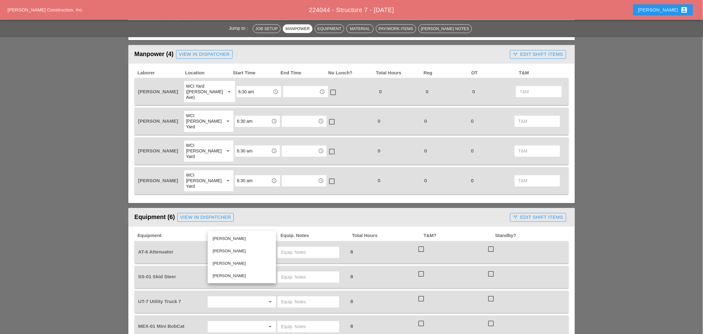
scroll to position [310, 0]
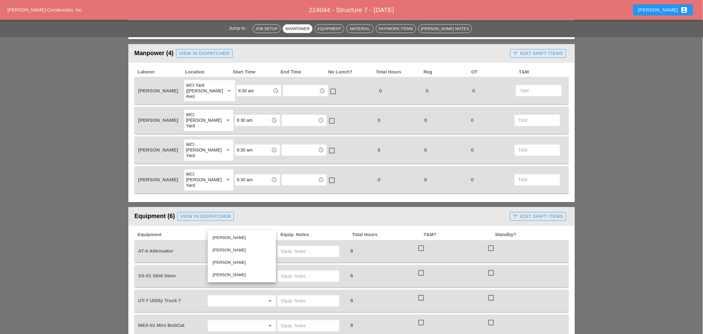
click at [198, 142] on div "WCI [PERSON_NAME] Yard" at bounding box center [202, 150] width 33 height 17
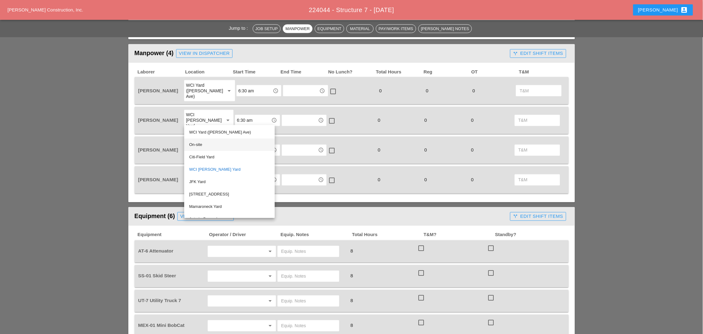
click at [196, 145] on div "On-site" at bounding box center [229, 144] width 81 height 7
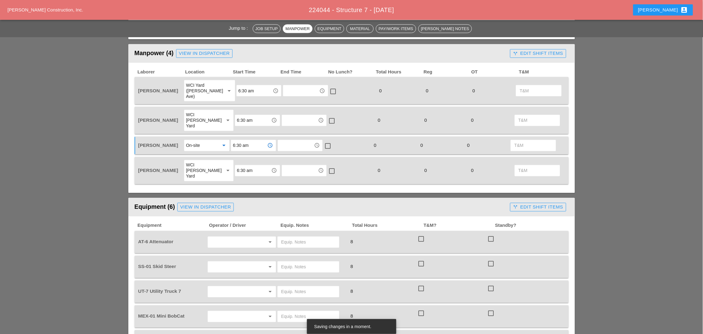
click at [243, 141] on input "6:30 am" at bounding box center [249, 146] width 32 height 10
click at [245, 145] on div "7 :00 am" at bounding box center [253, 144] width 35 height 7
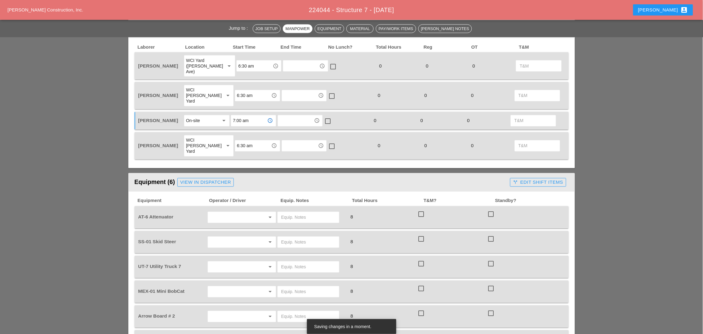
scroll to position [349, 0]
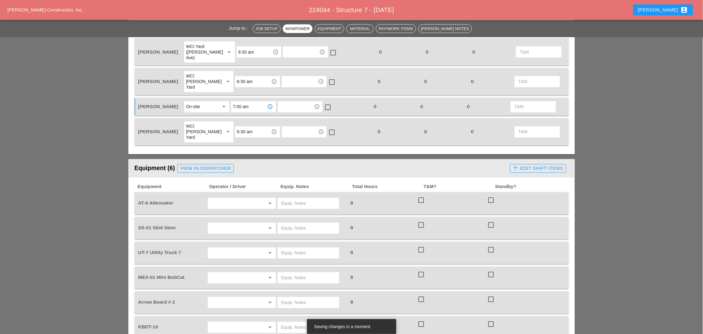
type input "7:00 am"
click at [222, 195] on div "arrow_drop_down" at bounding box center [242, 203] width 70 height 17
click at [219, 199] on input "text" at bounding box center [233, 204] width 47 height 10
click at [226, 205] on div "[PERSON_NAME]" at bounding box center [242, 208] width 58 height 7
type input "[PERSON_NAME]"
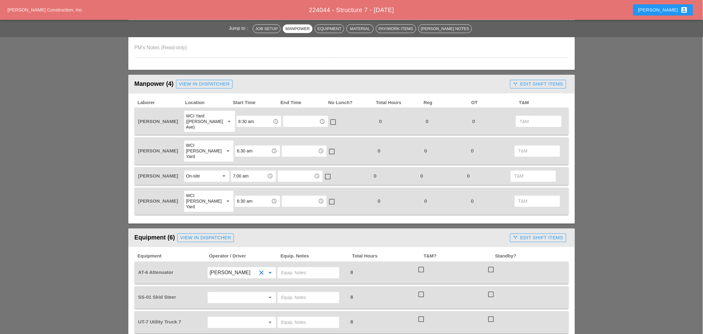
scroll to position [271, 0]
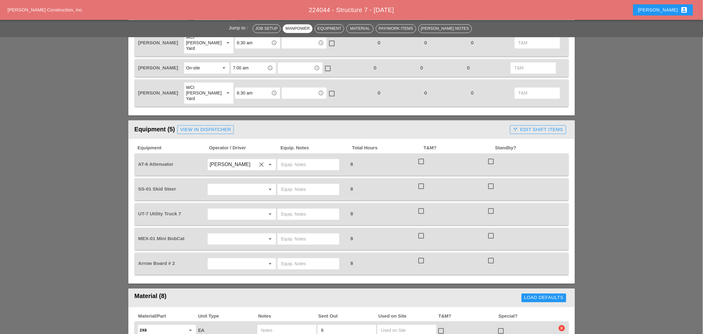
scroll to position [426, 0]
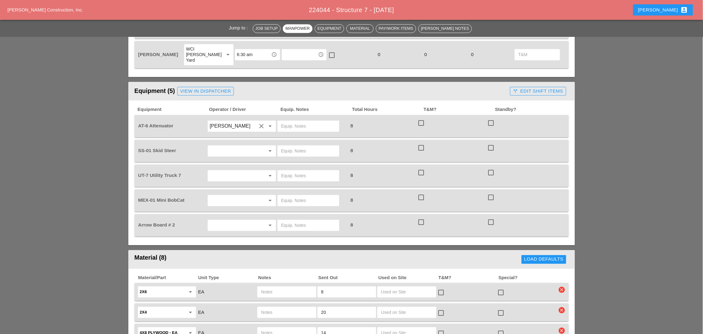
click at [219, 146] on input "text" at bounding box center [233, 151] width 47 height 10
click at [225, 146] on input "text" at bounding box center [233, 151] width 47 height 10
click at [281, 146] on input "text" at bounding box center [308, 151] width 54 height 10
type input "on site"
drag, startPoint x: 296, startPoint y: 179, endPoint x: 289, endPoint y: 178, distance: 6.6
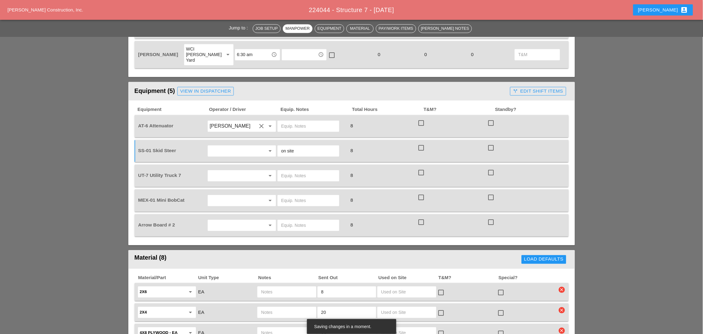
click at [295, 196] on input "text" at bounding box center [308, 201] width 54 height 10
type input "on site"
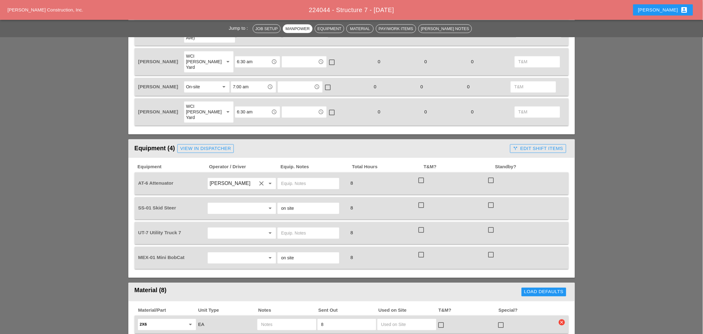
scroll to position [387, 0]
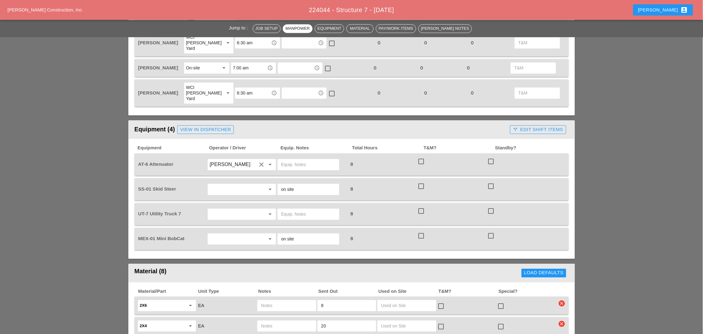
click at [217, 210] on input "text" at bounding box center [233, 215] width 47 height 10
drag, startPoint x: 217, startPoint y: 241, endPoint x: 216, endPoint y: 237, distance: 3.5
click at [217, 241] on div "[PERSON_NAME]" at bounding box center [242, 242] width 58 height 7
type input "[PERSON_NAME]"
click at [294, 210] on input "text" at bounding box center [308, 215] width 54 height 10
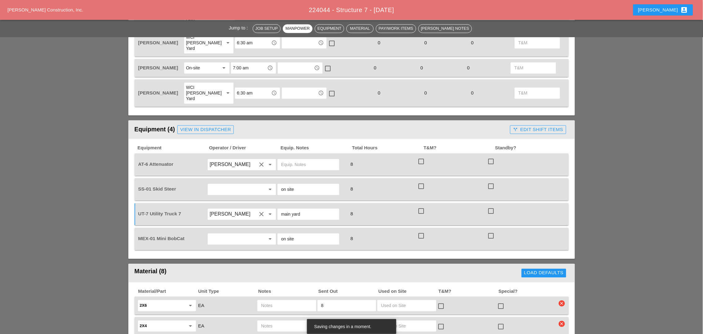
type input "main yard"
drag, startPoint x: 289, startPoint y: 143, endPoint x: 283, endPoint y: 145, distance: 6.3
click at [283, 160] on input "text" at bounding box center [308, 165] width 54 height 10
paste input "[PERSON_NAME] Yard"
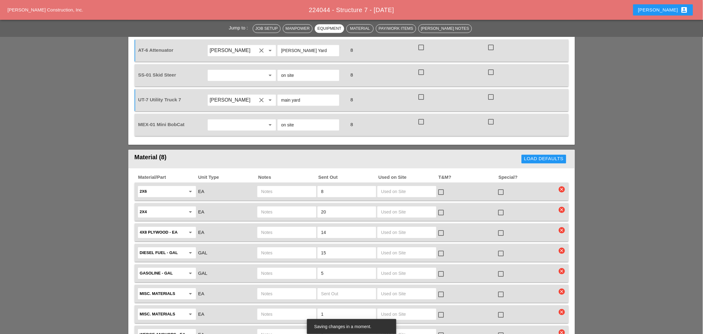
scroll to position [504, 0]
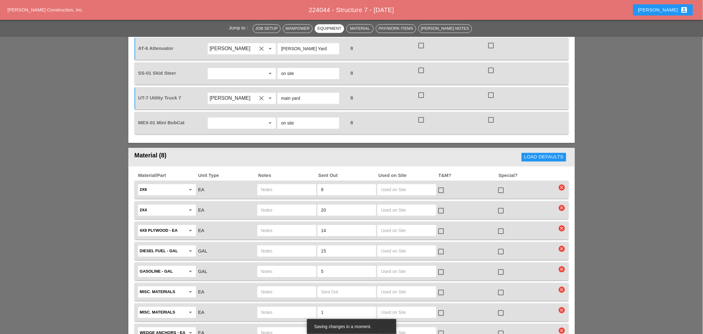
type input "[PERSON_NAME] Yard"
click at [562, 184] on icon "clear" at bounding box center [562, 187] width 6 height 6
click at [561, 152] on div "Are you Sure?" at bounding box center [561, 150] width 39 height 7
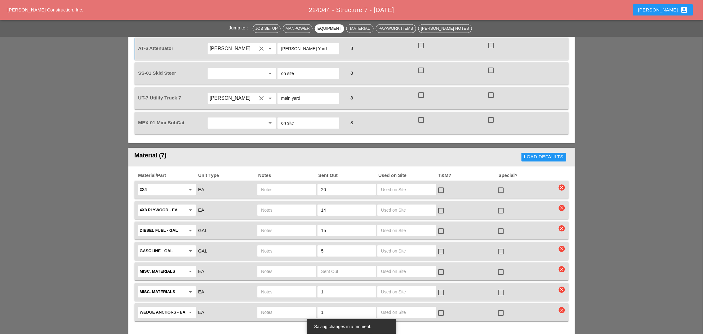
click at [563, 205] on icon "clear" at bounding box center [562, 208] width 6 height 6
click at [564, 165] on div "Are you Sure?" at bounding box center [562, 170] width 54 height 15
click at [561, 167] on div "Are you Sure?" at bounding box center [561, 170] width 39 height 7
click at [563, 184] on icon "clear" at bounding box center [562, 187] width 6 height 6
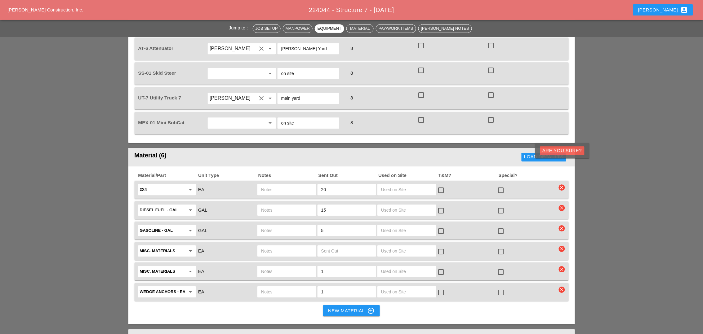
click at [562, 148] on div "Are you Sure?" at bounding box center [561, 150] width 39 height 7
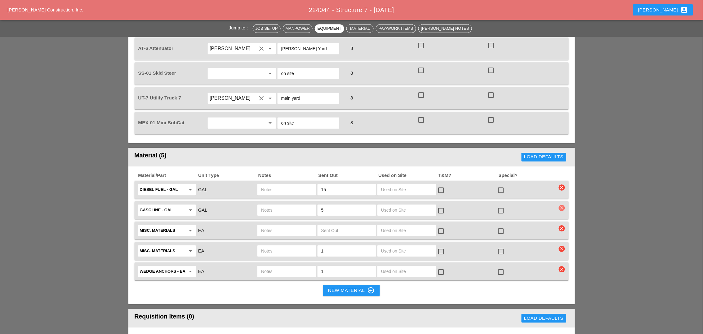
click at [561, 205] on icon "clear" at bounding box center [562, 208] width 6 height 6
click at [536, 166] on div "Material/Part Unit Type Notes Sent Out Used on Site T&M? Special? Diesel Fuel -…" at bounding box center [351, 235] width 446 height 138
click at [560, 225] on icon "clear" at bounding box center [562, 228] width 6 height 6
click at [559, 188] on div "Are you Sure?" at bounding box center [561, 190] width 39 height 7
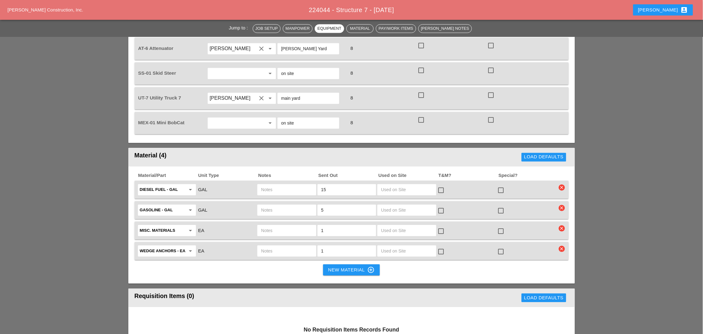
click at [563, 225] on icon "clear" at bounding box center [562, 228] width 6 height 6
click at [561, 192] on div "Are you Sure?" at bounding box center [561, 190] width 39 height 7
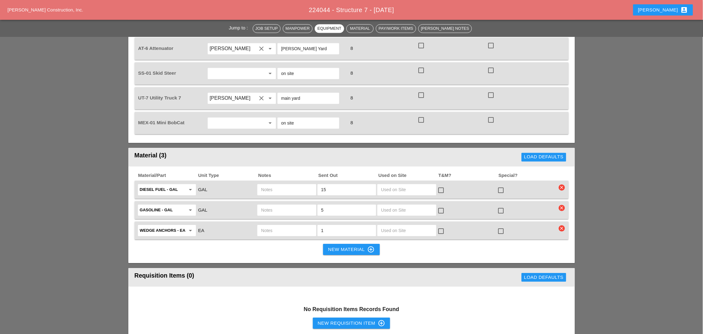
click at [561, 225] on icon "clear" at bounding box center [562, 228] width 6 height 6
click at [560, 189] on div "Are you Sure?" at bounding box center [561, 190] width 39 height 7
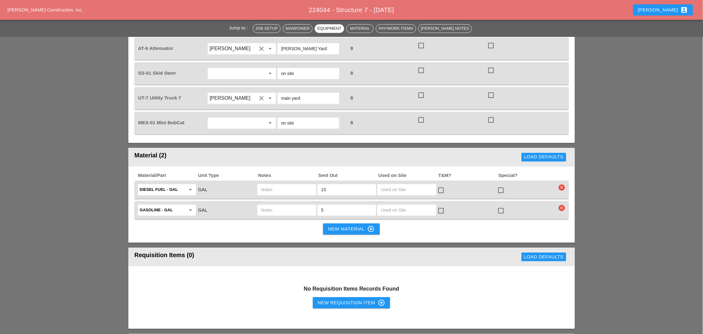
scroll to position [542, 0]
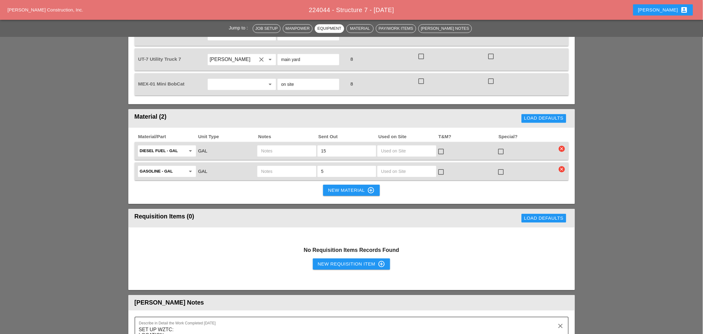
click at [347, 260] on div "New Requisition Item control_point" at bounding box center [352, 263] width 68 height 7
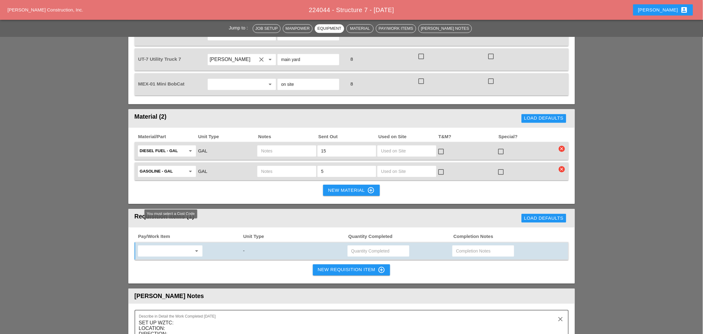
click at [172, 245] on div "arrow_drop_down" at bounding box center [170, 251] width 65 height 12
click at [165, 246] on input "text" at bounding box center [166, 251] width 52 height 10
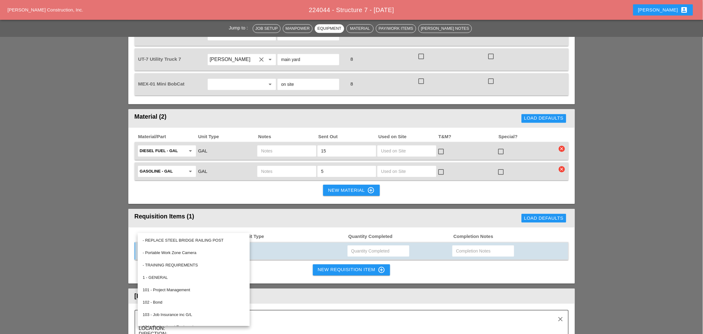
click at [208, 227] on div "Pay/Work Item Unit Type Quantity Completed Completion Notes arrow_drop_down - N…" at bounding box center [351, 255] width 446 height 56
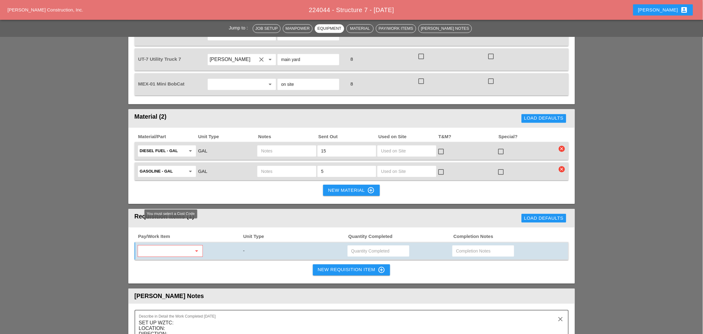
click at [167, 246] on input "text" at bounding box center [166, 251] width 52 height 10
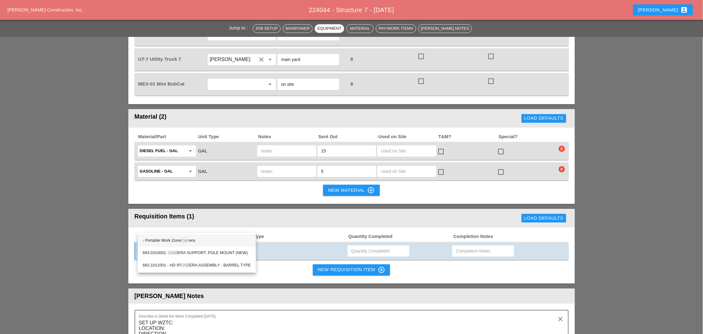
click at [185, 239] on span "Cam" at bounding box center [185, 240] width 8 height 5
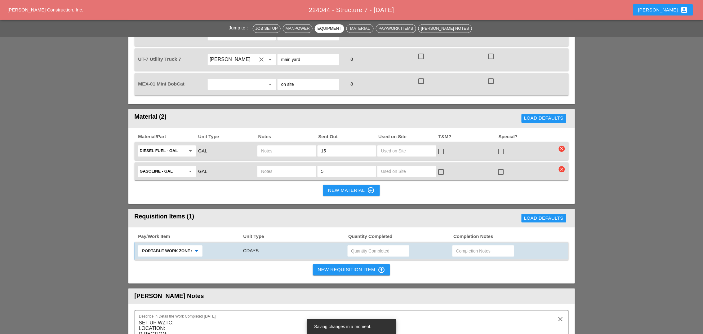
type input "- Portable Work Zone Camera"
click at [357, 246] on input "text" at bounding box center [378, 251] width 54 height 10
type input "2"
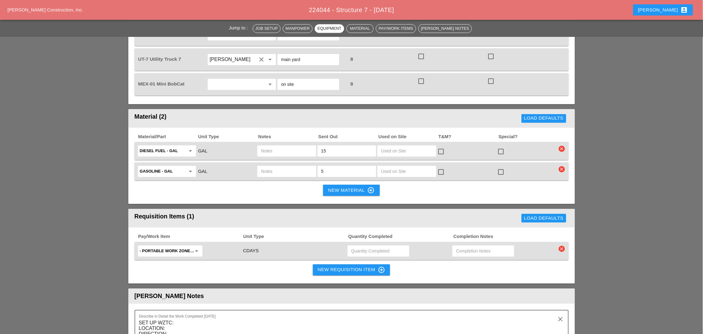
click at [363, 245] on div at bounding box center [378, 250] width 62 height 11
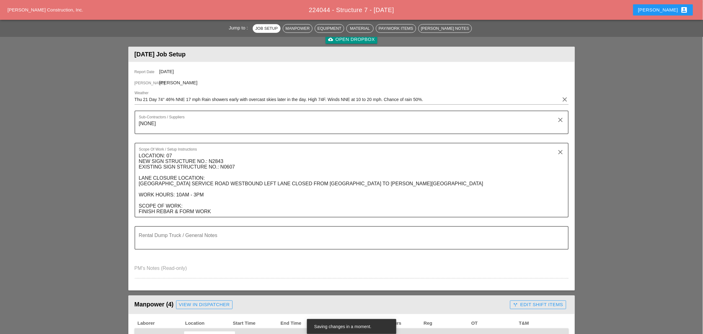
scroll to position [0, 0]
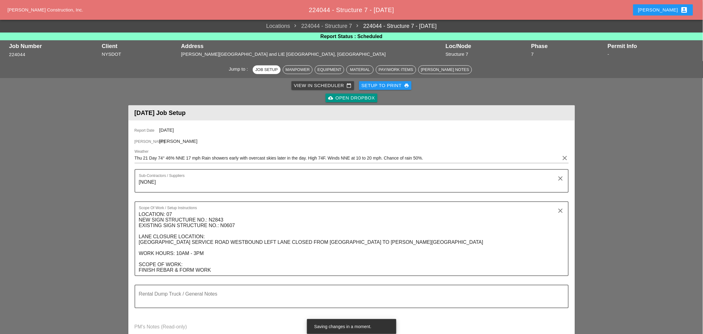
type input "2"
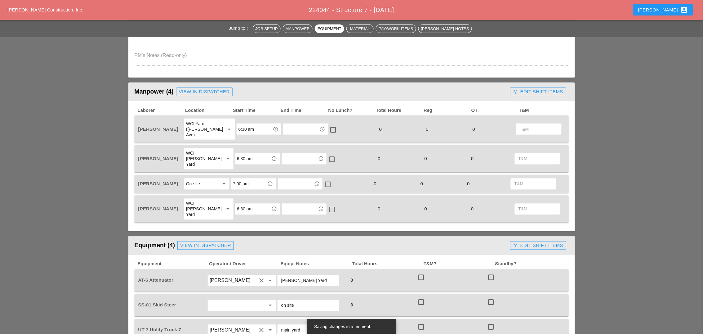
scroll to position [271, 0]
click at [207, 126] on div "WCI Yard ([PERSON_NAME] Ave)" at bounding box center [203, 129] width 34 height 17
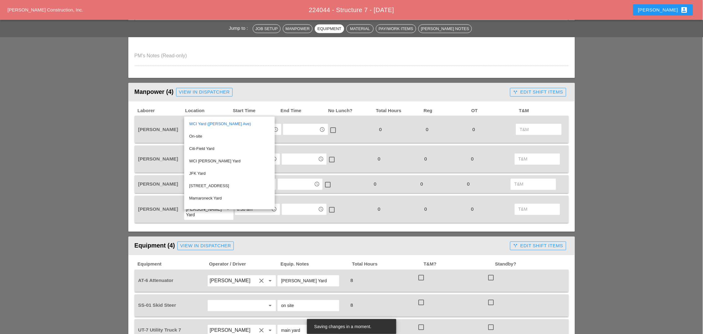
click at [205, 160] on div "WCI [PERSON_NAME] Yard" at bounding box center [229, 160] width 81 height 7
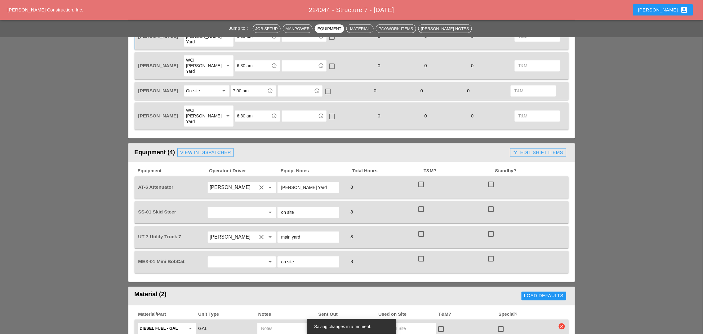
scroll to position [387, 0]
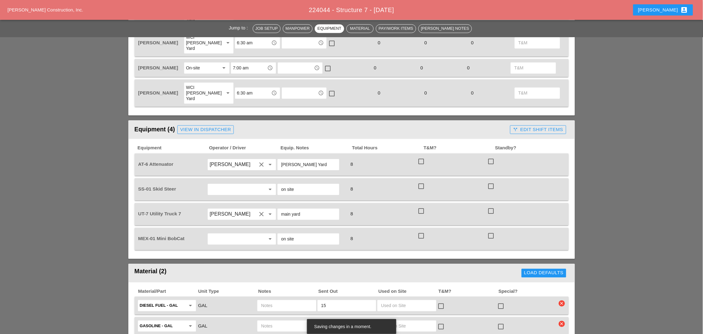
click at [209, 85] on div "WCI [PERSON_NAME] Yard" at bounding box center [202, 93] width 33 height 17
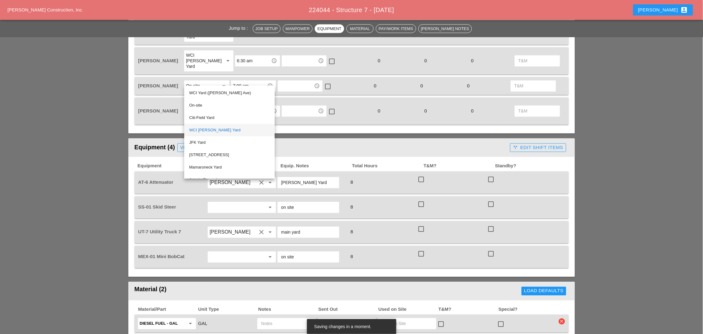
scroll to position [426, 0]
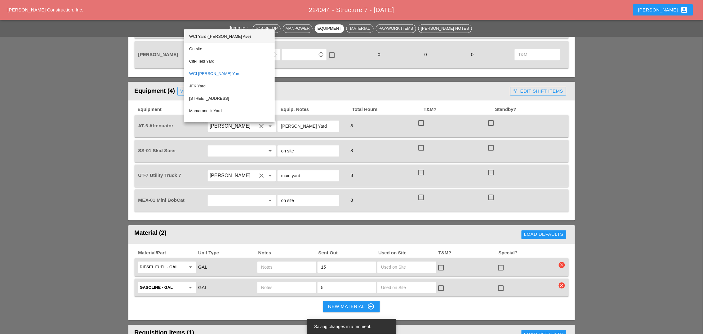
click at [211, 37] on div "WCI Yard ([PERSON_NAME] Ave)" at bounding box center [229, 36] width 81 height 7
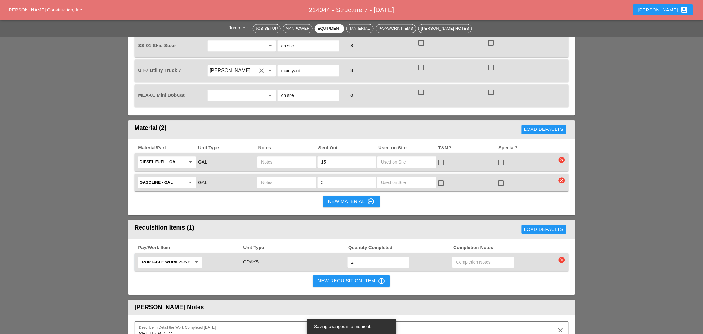
scroll to position [542, 0]
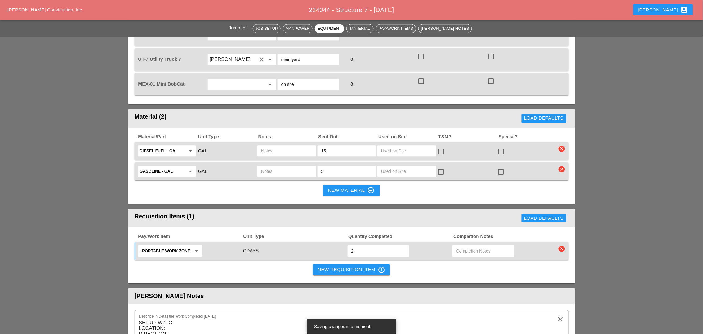
click at [336, 187] on div "New Material control_point" at bounding box center [351, 190] width 46 height 7
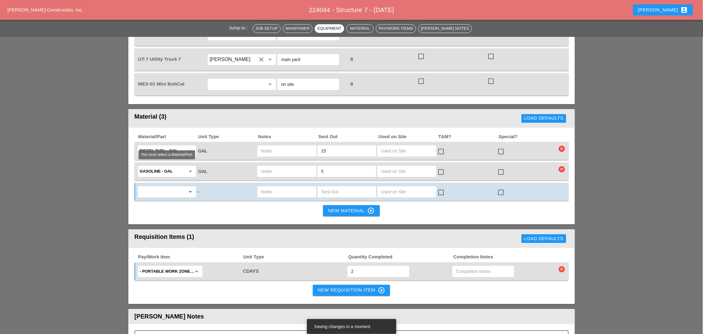
click at [148, 187] on input "text" at bounding box center [163, 192] width 46 height 10
type input "3"
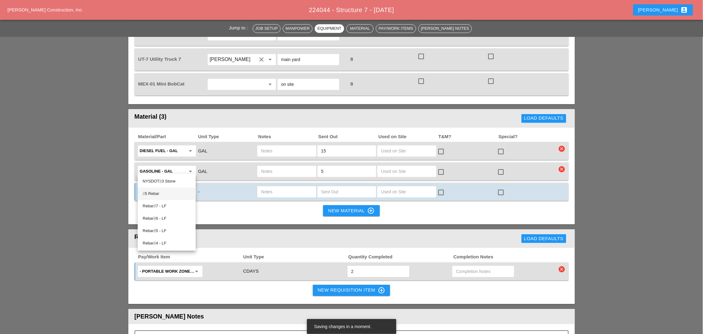
click at [158, 194] on div "# 5 Rebar" at bounding box center [167, 193] width 48 height 7
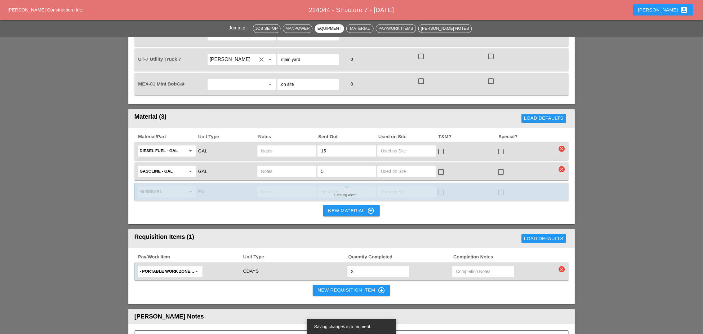
type input "#5 Rebar12"
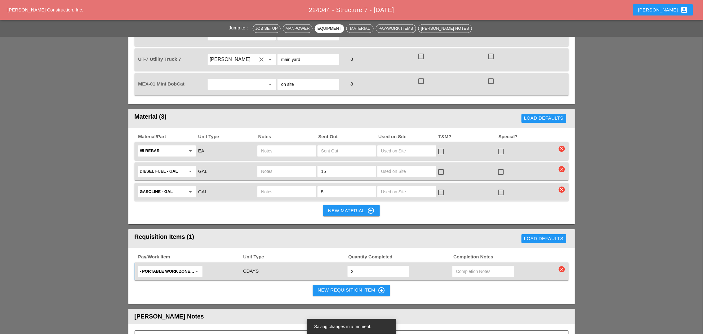
click at [332, 146] on input "text" at bounding box center [346, 151] width 51 height 10
type input "12"
click at [280, 146] on input "text" at bounding box center [286, 151] width 51 height 10
type input "cut to 15lf UT7"
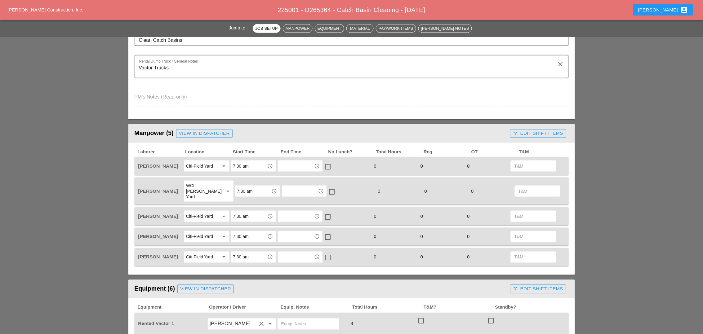
scroll to position [194, 0]
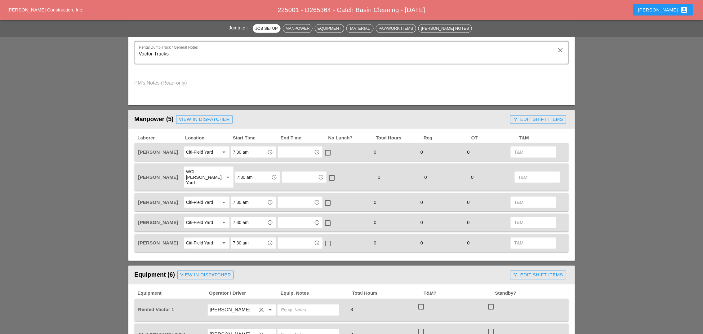
click at [188, 219] on div "Citi-Field Yard arrow_drop_down" at bounding box center [206, 222] width 46 height 13
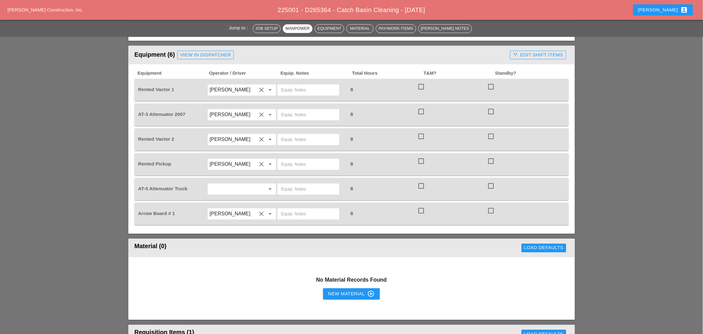
scroll to position [426, 0]
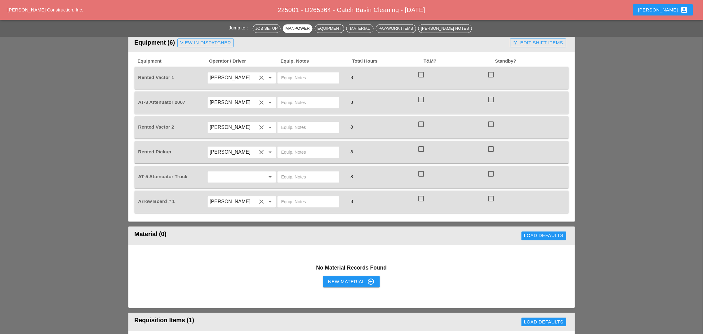
click at [220, 172] on input "text" at bounding box center [233, 177] width 47 height 10
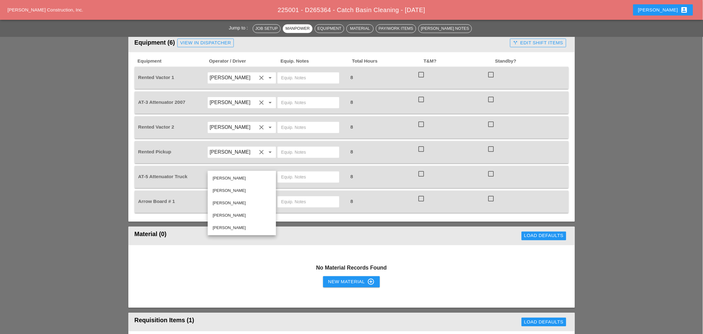
click at [220, 202] on div "[PERSON_NAME]" at bounding box center [242, 202] width 58 height 7
type input "[PERSON_NAME]"
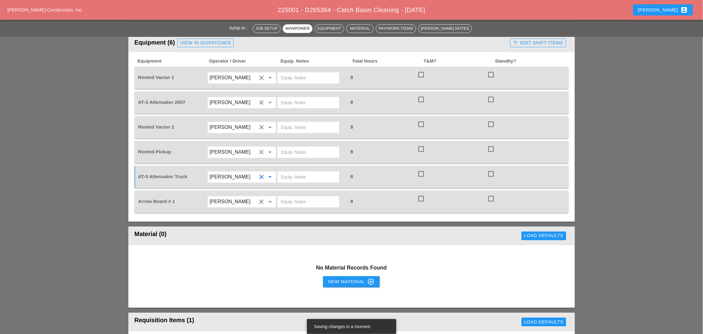
click at [284, 172] on input "text" at bounding box center [308, 177] width 54 height 10
drag, startPoint x: 306, startPoint y: 166, endPoint x: 280, endPoint y: 166, distance: 25.4
click at [280, 171] on div "[GEOGRAPHIC_DATA]" at bounding box center [308, 176] width 62 height 11
type input "[GEOGRAPHIC_DATA]"
click at [288, 73] on input "text" at bounding box center [308, 78] width 54 height 10
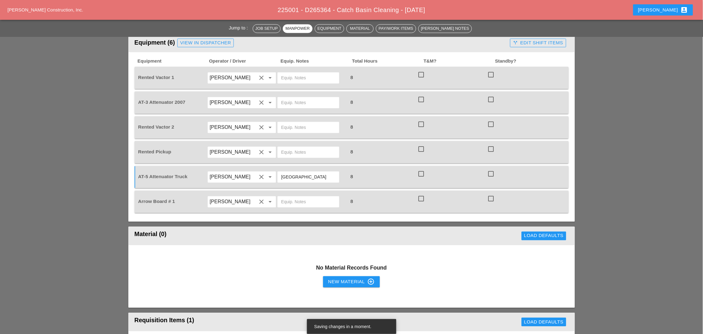
paste input "[GEOGRAPHIC_DATA]"
type input "[GEOGRAPHIC_DATA]"
click at [291, 98] on input "text" at bounding box center [308, 103] width 54 height 10
click at [289, 122] on input "text" at bounding box center [308, 127] width 54 height 10
paste input "[GEOGRAPHIC_DATA]"
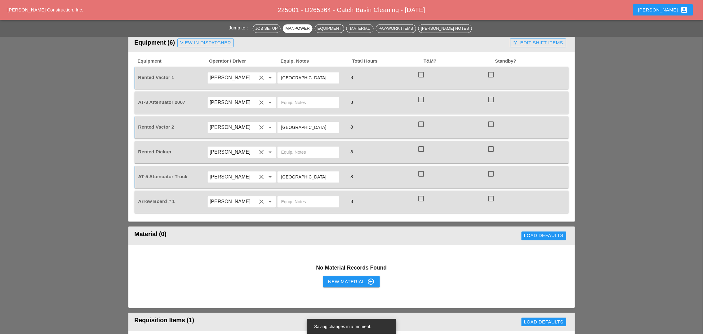
type input "[GEOGRAPHIC_DATA]"
click at [290, 197] on input "text" at bounding box center [308, 202] width 54 height 10
paste input "[GEOGRAPHIC_DATA]"
type input "[GEOGRAPHIC_DATA]"
click at [287, 98] on input "text" at bounding box center [308, 103] width 54 height 10
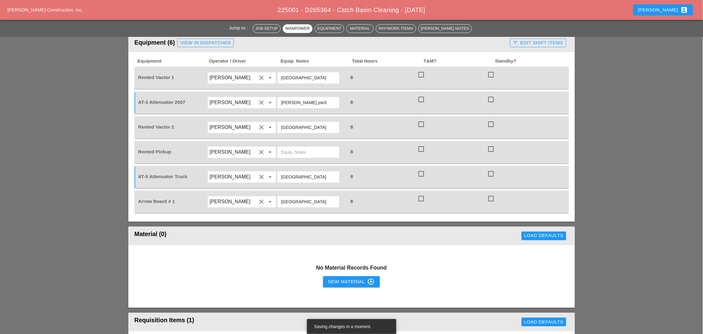
drag, startPoint x: 314, startPoint y: 91, endPoint x: 281, endPoint y: 92, distance: 32.9
click at [281, 98] on input "[PERSON_NAME] yard" at bounding box center [308, 103] width 54 height 10
type input "[PERSON_NAME] yard"
click at [285, 147] on input "text" at bounding box center [308, 152] width 54 height 10
paste input "[PERSON_NAME] yard"
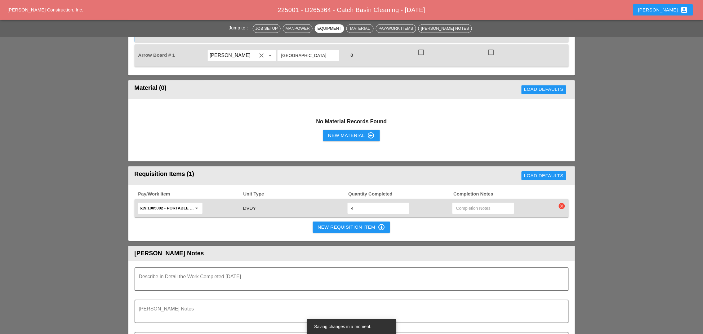
scroll to position [581, 0]
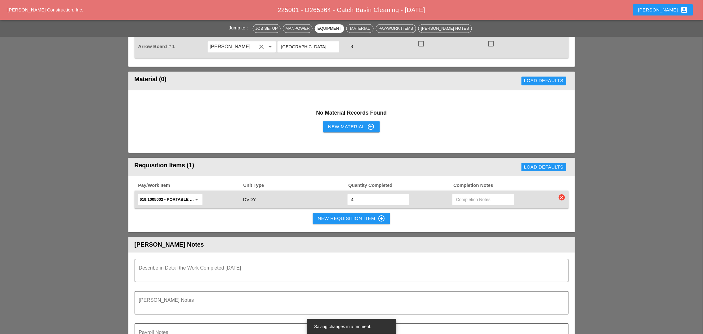
type input "[PERSON_NAME] yard"
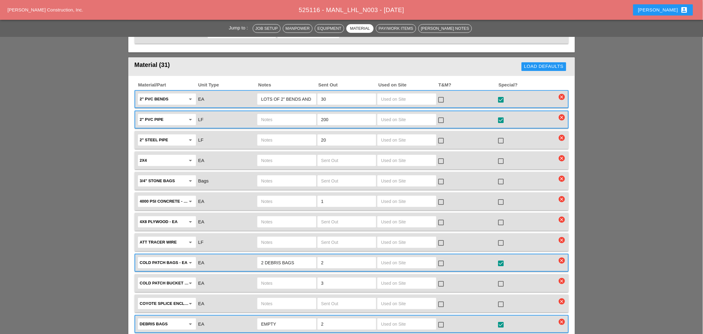
scroll to position [814, 0]
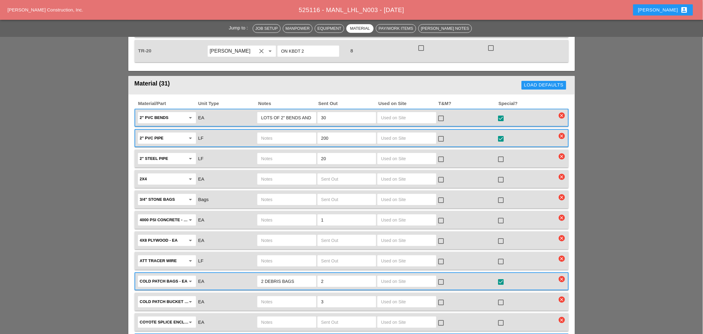
click at [280, 113] on input "LOTS OF 2" BENDS AND COUPLINGS!!!" at bounding box center [286, 118] width 51 height 10
click at [310, 113] on input "LOTS OF 2" BENDS AND COUPLINGS!!!" at bounding box center [286, 118] width 51 height 10
drag, startPoint x: 311, startPoint y: 89, endPoint x: 263, endPoint y: 91, distance: 47.8
click at [263, 113] on input "LOTS OF 2" BENDS AND COUPLINGS!!!" at bounding box center [286, 118] width 51 height 10
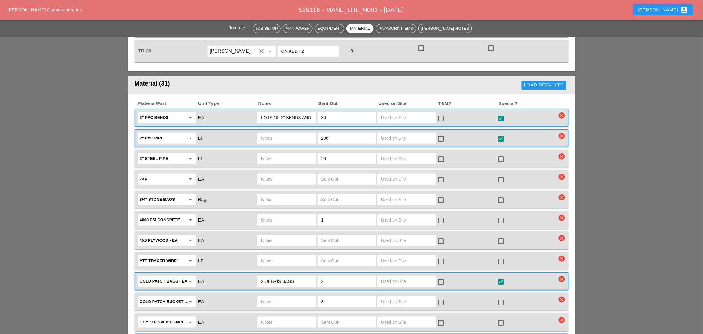
click at [311, 113] on input "LOTS OF 2" BENDS AND COUPLINGS!!!" at bounding box center [286, 118] width 51 height 10
drag, startPoint x: 311, startPoint y: 90, endPoint x: 259, endPoint y: 90, distance: 52.1
click at [259, 112] on div "LOTS OF 2" BENDS AND COUPLINGS!!!" at bounding box center [286, 117] width 59 height 11
drag, startPoint x: 298, startPoint y: 91, endPoint x: 259, endPoint y: 89, distance: 38.5
click at [259, 112] on div "al COUPLINGS!!!" at bounding box center [286, 117] width 59 height 11
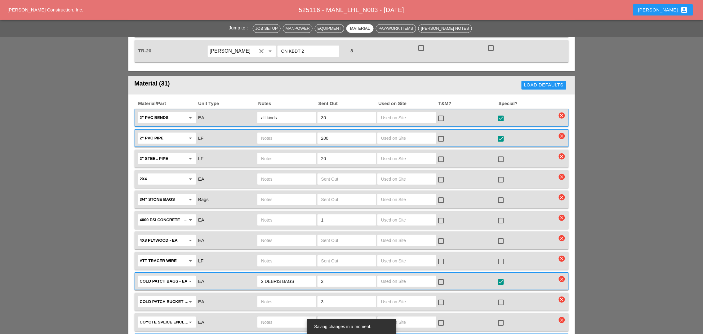
type input "all kinds"
drag, startPoint x: 327, startPoint y: 130, endPoint x: 319, endPoint y: 130, distance: 7.4
click at [319, 153] on div "20" at bounding box center [346, 158] width 59 height 11
click at [336, 154] on input "40" at bounding box center [346, 159] width 51 height 10
type input "40"
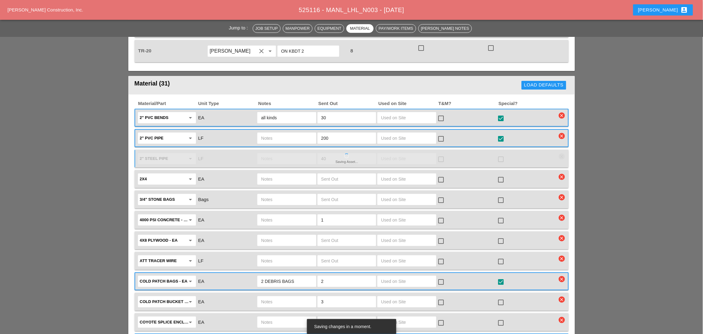
click at [499, 154] on div at bounding box center [501, 159] width 11 height 11
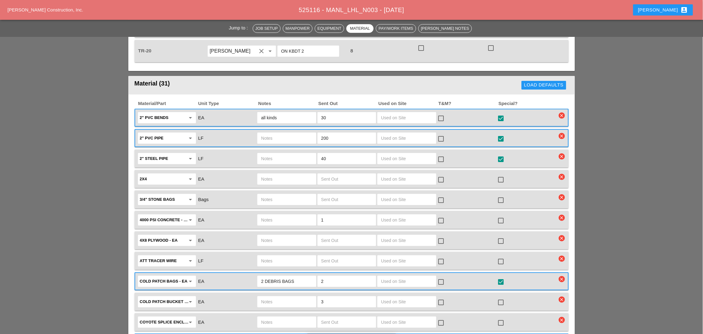
checkbox input "true"
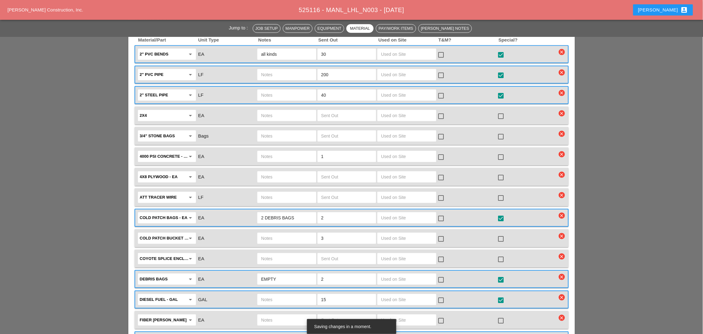
scroll to position [891, 0]
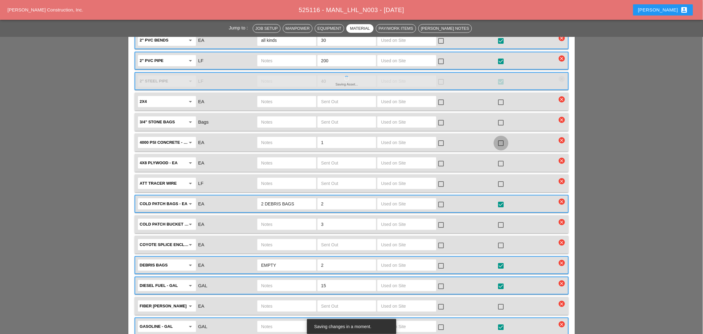
click at [504, 138] on div at bounding box center [501, 143] width 11 height 11
checkbox input "true"
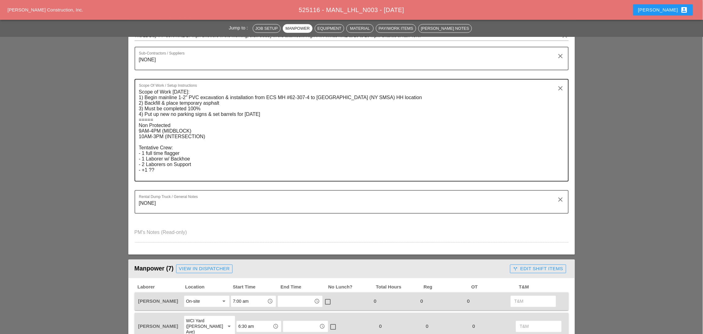
scroll to position [116, 0]
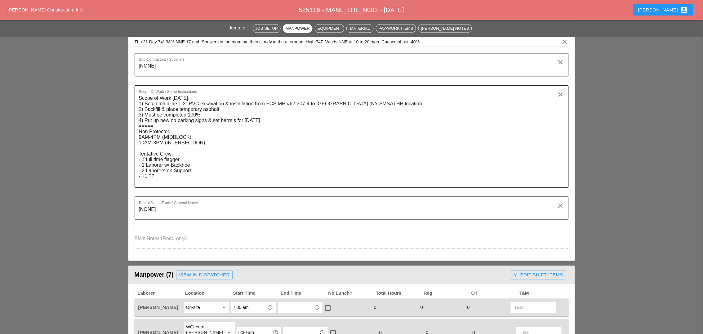
drag, startPoint x: 136, startPoint y: 153, endPoint x: 161, endPoint y: 157, distance: 24.9
click at [154, 171] on div "Scope Of Work / Setup Instructions Scope of Work [DATE]: 1) Begin mainline 1-2"…" at bounding box center [352, 136] width 434 height 103
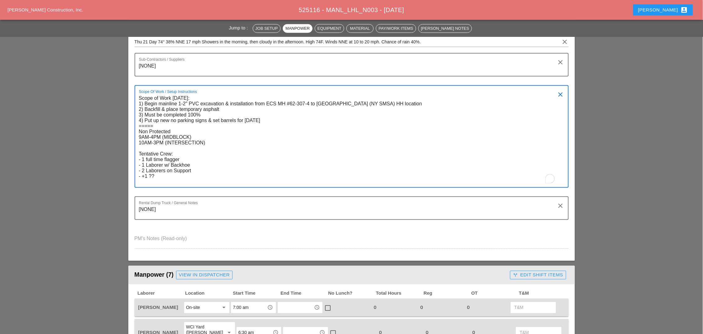
drag, startPoint x: 177, startPoint y: 150, endPoint x: 187, endPoint y: 179, distance: 31.6
click at [187, 179] on textarea "Scope of Work [DATE]: 1) Begin mainline 1-2" PVC excavation & installation from…" at bounding box center [349, 140] width 420 height 94
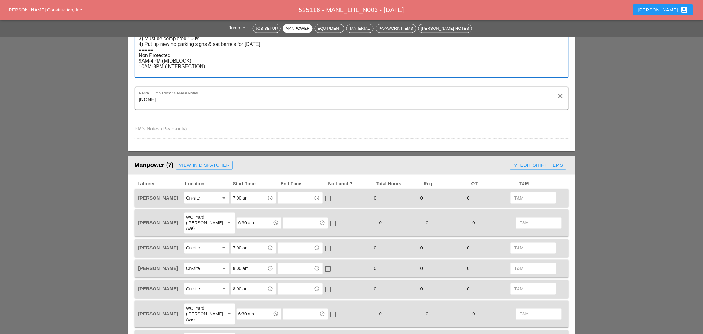
scroll to position [232, 0]
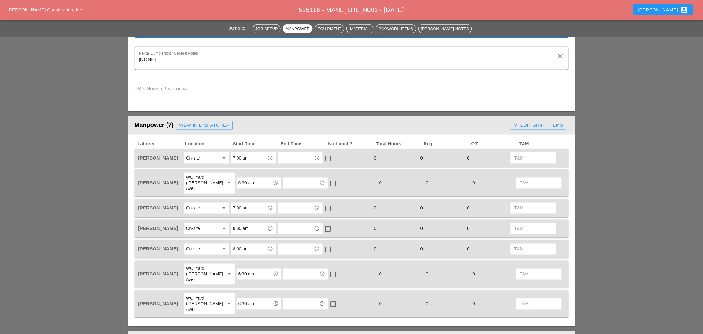
type textarea "Scope of Work [DATE]: 1) Begin mainline 1-2" PVC excavation & installation from…"
